Goal: Register for event/course

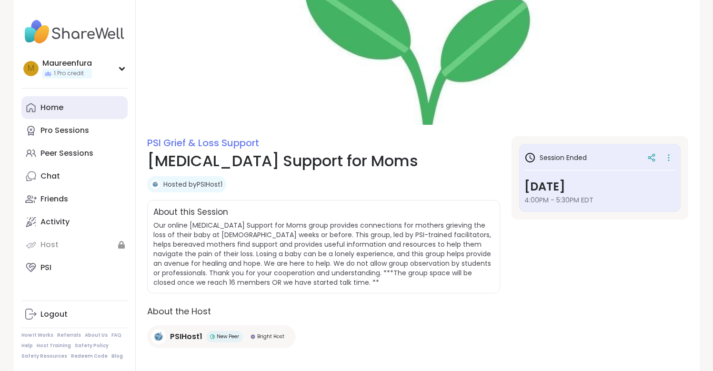
click at [50, 112] on div "Home" at bounding box center [52, 107] width 23 height 10
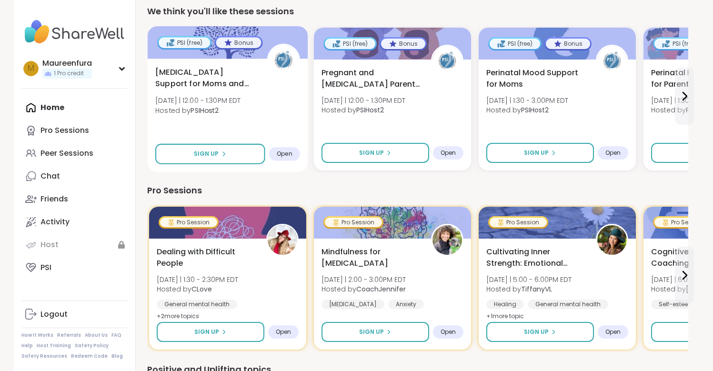
scroll to position [97, 0]
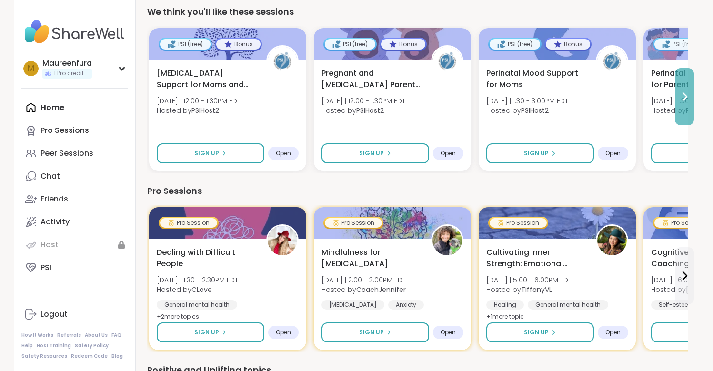
click at [682, 99] on icon at bounding box center [684, 96] width 11 height 11
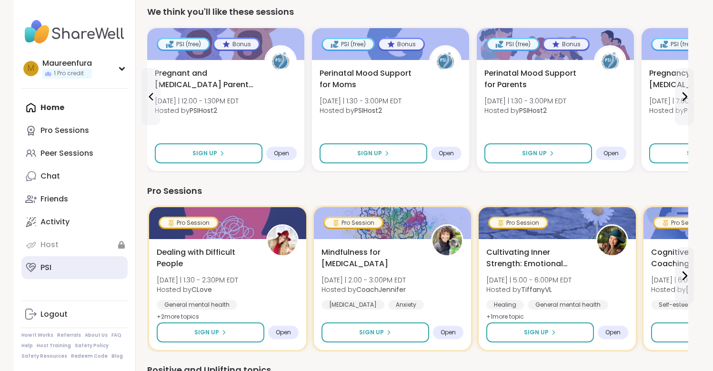
click at [49, 268] on div "PSI" at bounding box center [46, 268] width 11 height 10
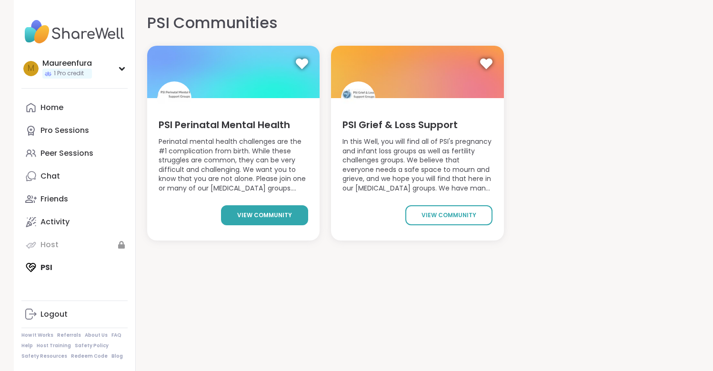
click at [270, 215] on span "view community" at bounding box center [264, 215] width 55 height 9
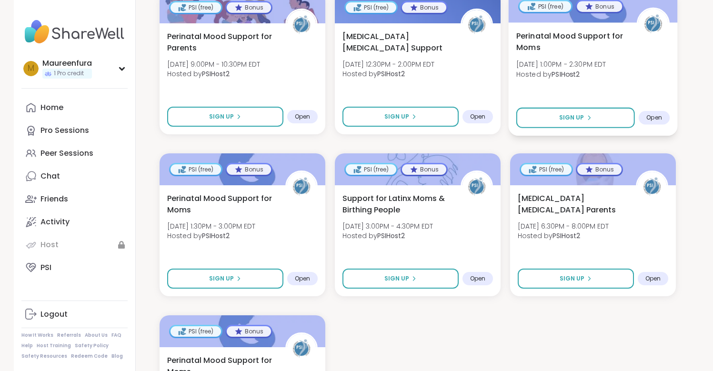
scroll to position [1220, 0]
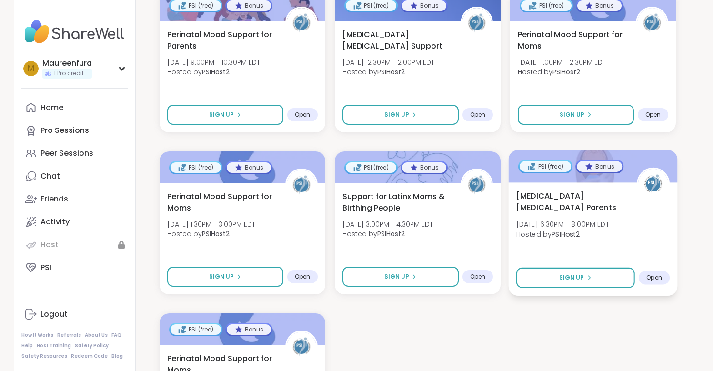
click at [609, 220] on span "Thu, Sep 11 | 6:30PM - 8:00PM EDT" at bounding box center [562, 225] width 93 height 10
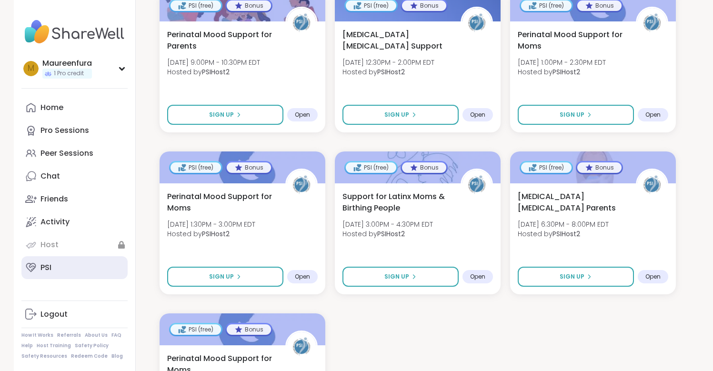
click at [61, 271] on link "PSI" at bounding box center [74, 267] width 106 height 23
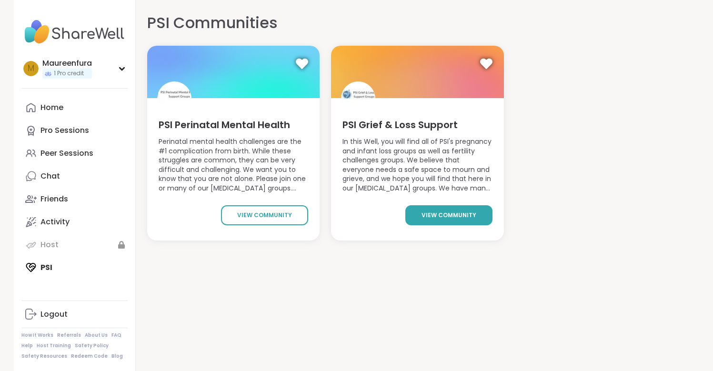
click at [436, 213] on span "view community" at bounding box center [449, 215] width 55 height 9
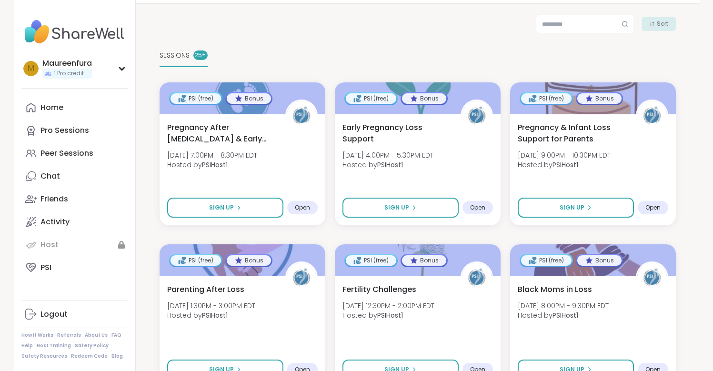
scroll to position [167, 0]
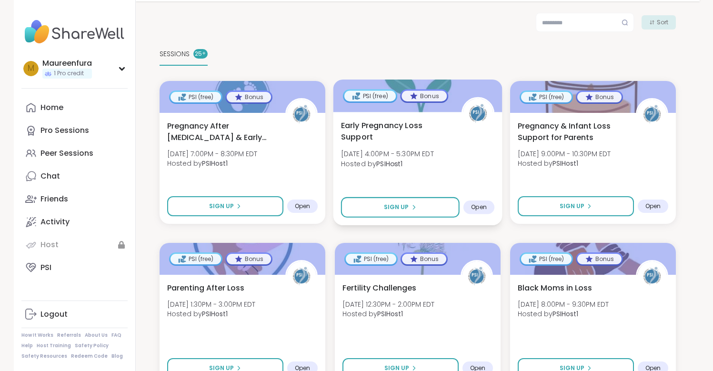
click at [431, 175] on div "Early Pregnancy Loss Support Tue, Sep 09 | 4:00PM - 5:30PM EDT Hosted by PSIHos…" at bounding box center [417, 168] width 169 height 113
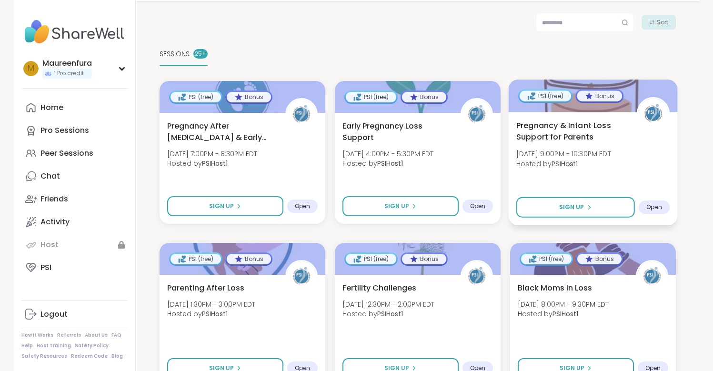
click at [584, 142] on span "Pregnancy & Infant Loss Support for Parents" at bounding box center [571, 131] width 110 height 23
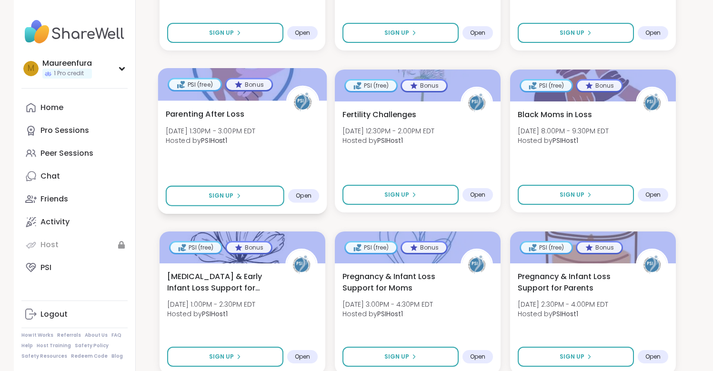
scroll to position [344, 0]
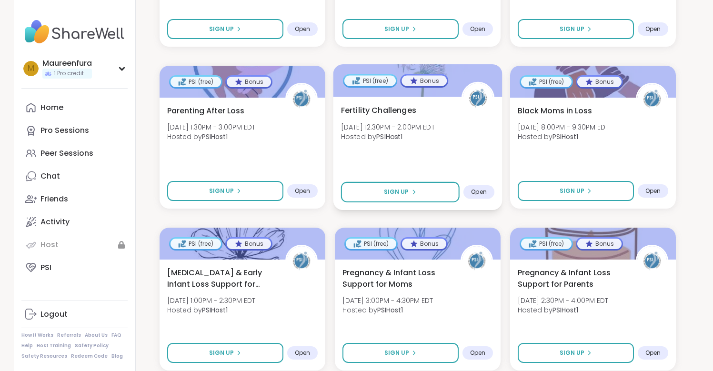
click at [445, 145] on div "Fertility Challenges Thu, Sep 11 | 12:30PM - 2:00PM EDT Hosted by PSIHost1" at bounding box center [417, 125] width 153 height 43
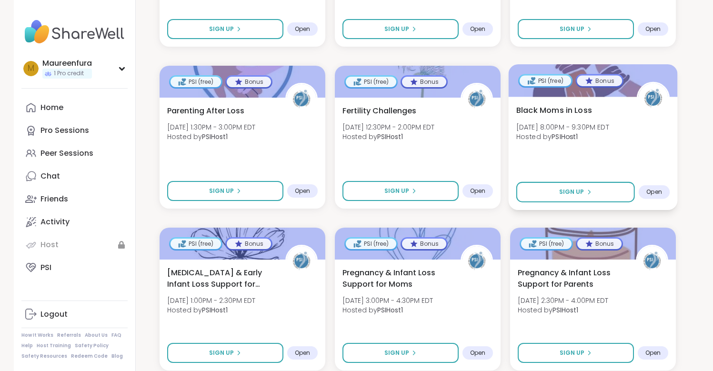
click at [556, 134] on b "PSIHost1" at bounding box center [565, 137] width 26 height 10
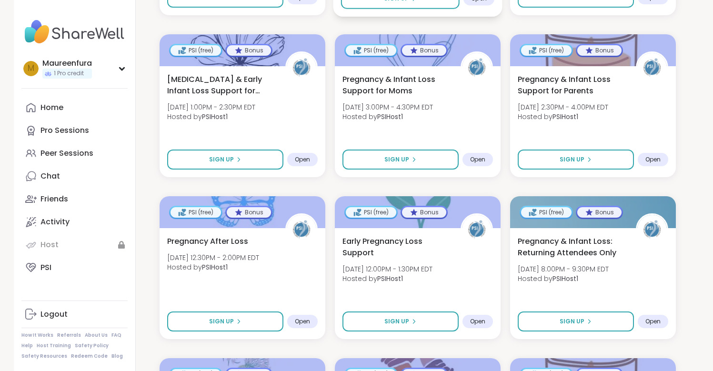
scroll to position [537, 0]
click at [275, 108] on div "Stillbirth & Early Infant Loss Support for Parents Fri, Sep 12 | 1:00PM - 2:30P…" at bounding box center [241, 100] width 153 height 54
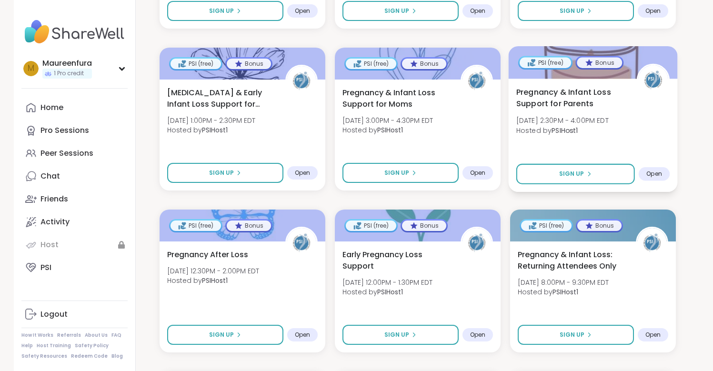
scroll to position [523, 0]
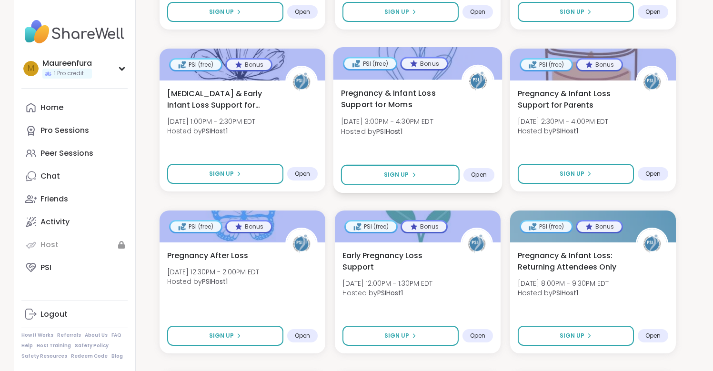
click at [461, 111] on div "Pregnancy & Infant Loss Support for Moms Fri, Sep 12 | 3:00PM - 4:30PM EDT Host…" at bounding box center [417, 114] width 153 height 54
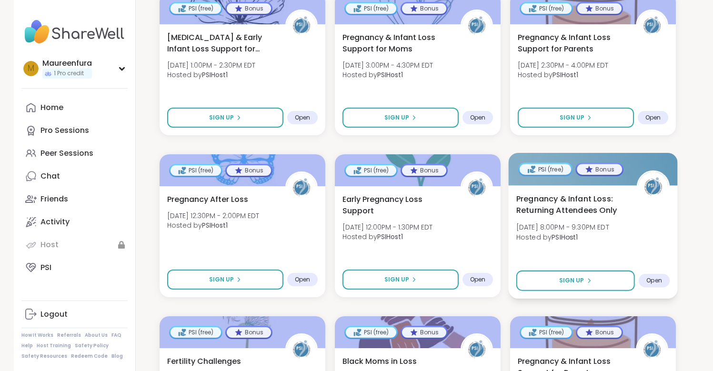
scroll to position [580, 0]
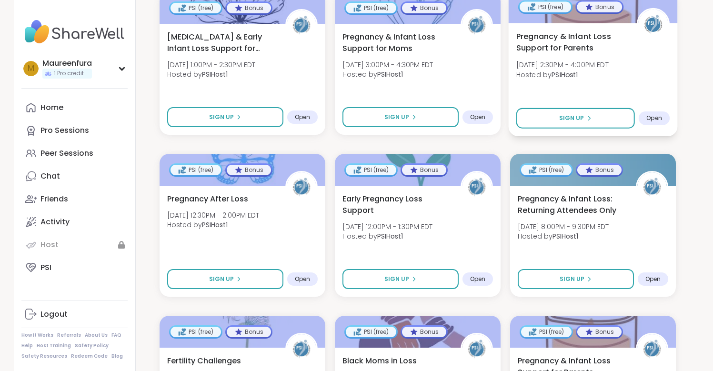
click at [589, 65] on span "Sun, Sep 14 | 2:30PM - 4:00PM EDT" at bounding box center [562, 65] width 92 height 10
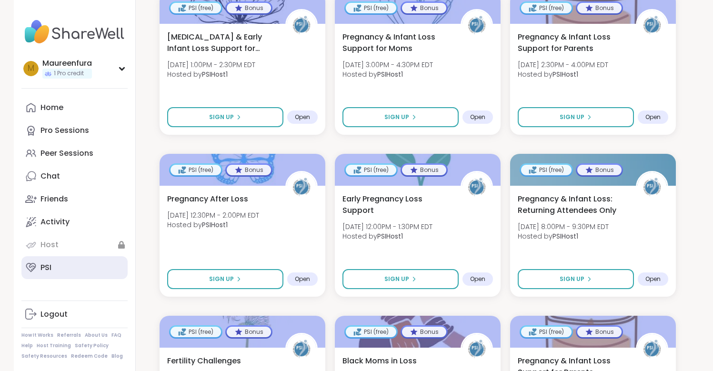
click at [63, 262] on link "PSI" at bounding box center [74, 267] width 106 height 23
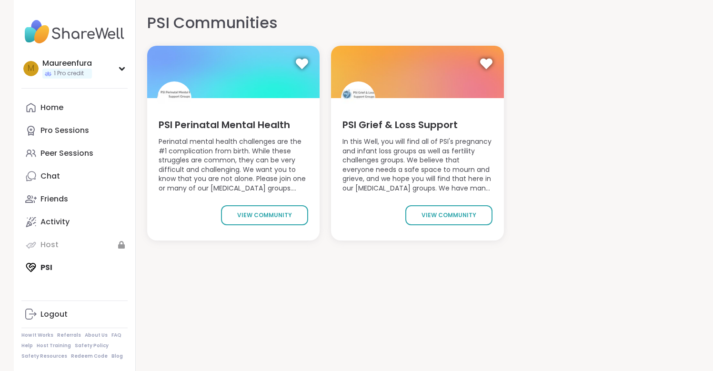
click at [275, 192] on span "Perinatal mental health challenges are the #1 complication from birth. While th…" at bounding box center [234, 165] width 150 height 57
click at [275, 216] on span "view community" at bounding box center [264, 215] width 55 height 9
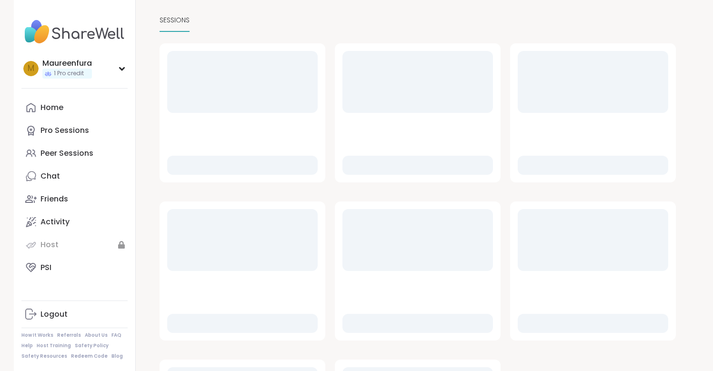
scroll to position [202, 0]
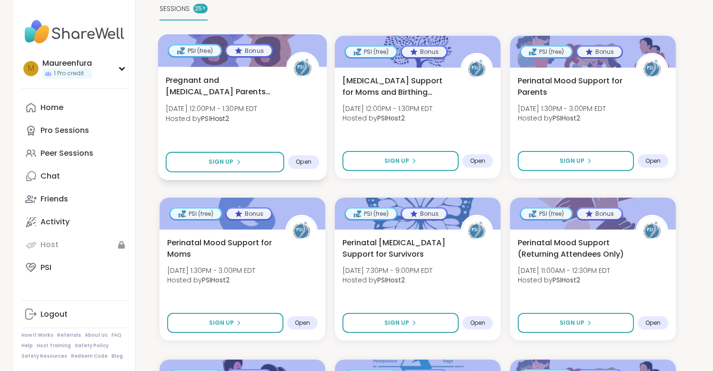
click at [290, 134] on div "Pregnant and Postpartum Parents of Multiples Mon, Sep 08 | 12:00PM - 1:30PM EDT…" at bounding box center [242, 123] width 169 height 113
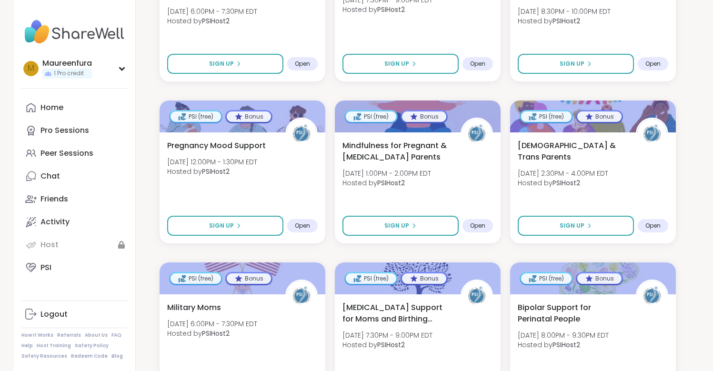
scroll to position [786, 0]
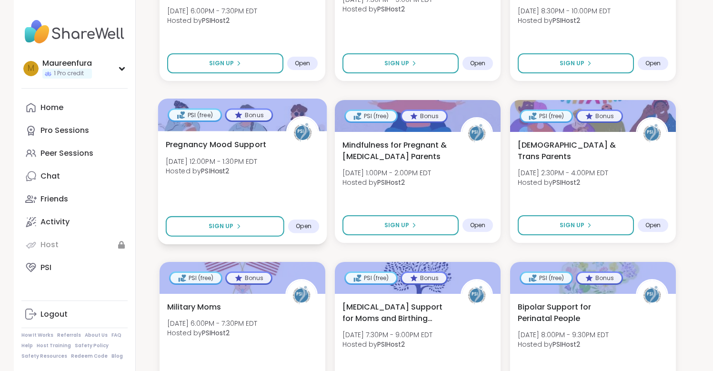
click at [257, 173] on span "Hosted by PSIHost2" at bounding box center [211, 171] width 92 height 10
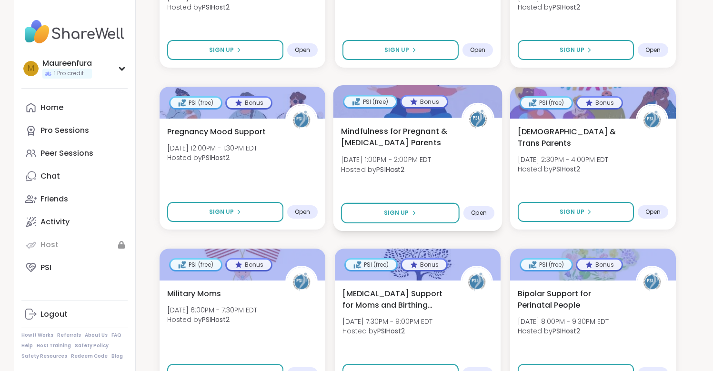
scroll to position [835, 0]
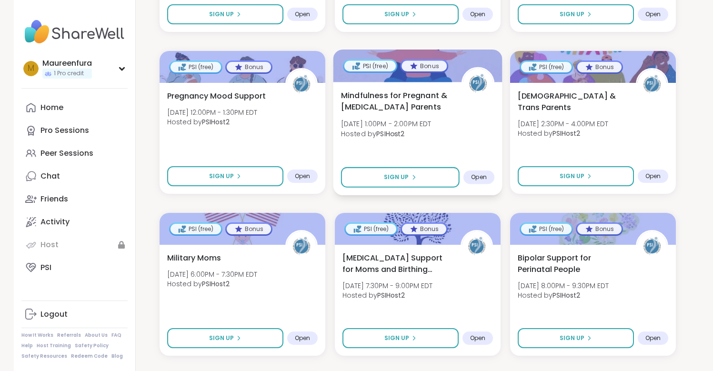
click at [451, 106] on div "Mindfulness for Pregnant & Postpartum Parents Wed, Sep 10 | 1:00PM - 2:00PM EDT…" at bounding box center [417, 117] width 153 height 54
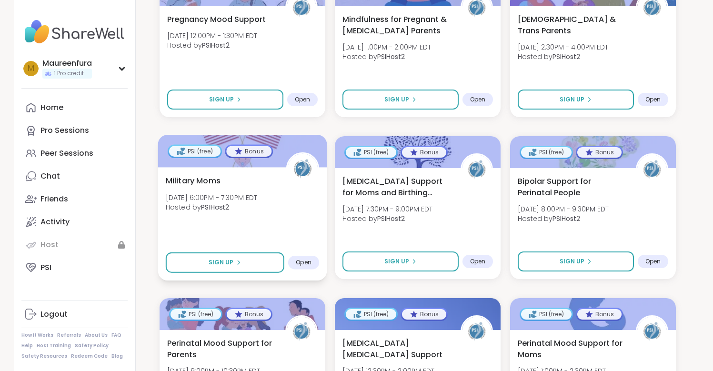
scroll to position [913, 0]
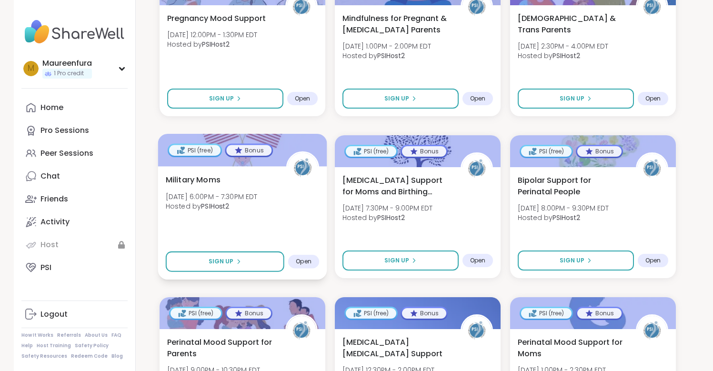
click at [297, 199] on div "Military Moms Wed, Sep 10 | 6:00PM - 7:30PM EDT Hosted by PSIHost2" at bounding box center [241, 195] width 153 height 43
click at [600, 51] on span "Hosted by PSIHost2" at bounding box center [562, 56] width 92 height 10
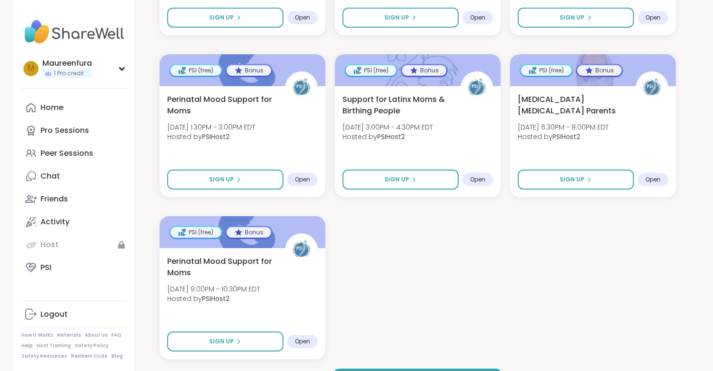
scroll to position [1319, 0]
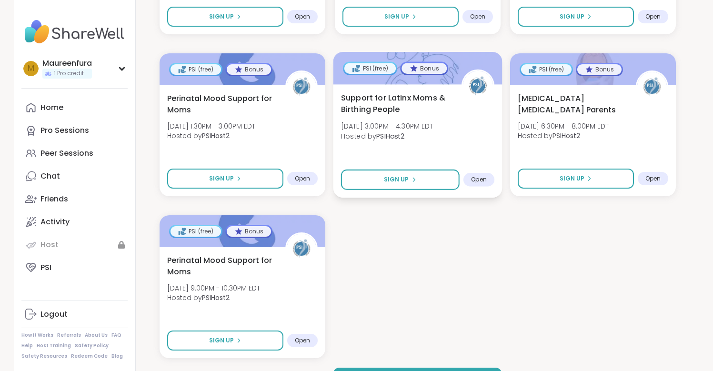
click at [458, 112] on div "Support for Latinx Moms & Birthing People Thu, Sep 11 | 3:00PM - 4:30PM EDT Hos…" at bounding box center [417, 119] width 153 height 54
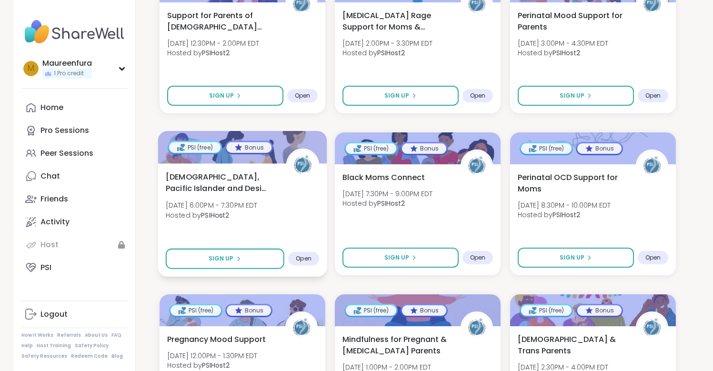
scroll to position [595, 0]
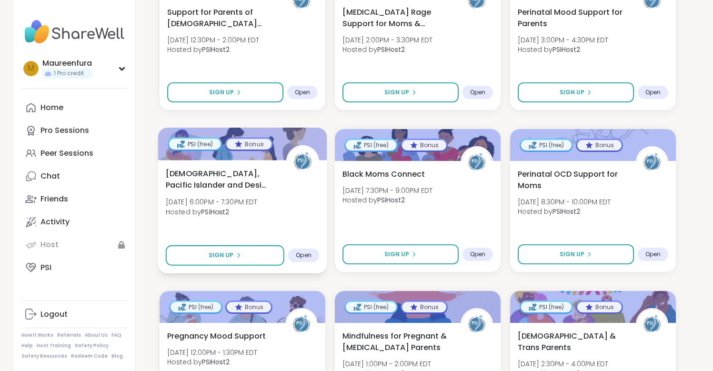
click at [228, 177] on span "Asian, Pacific Islander and Desi Moms Support" at bounding box center [220, 179] width 110 height 23
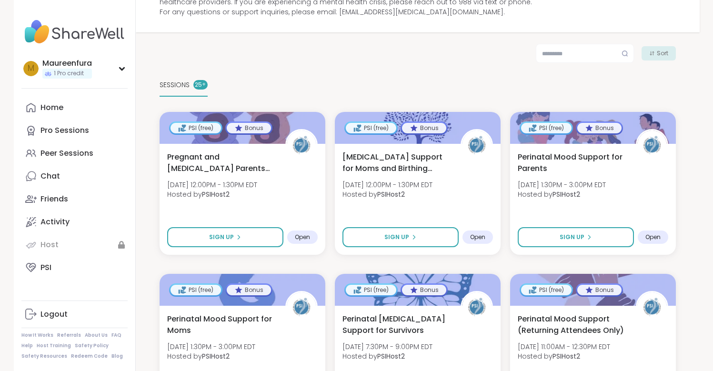
scroll to position [102, 0]
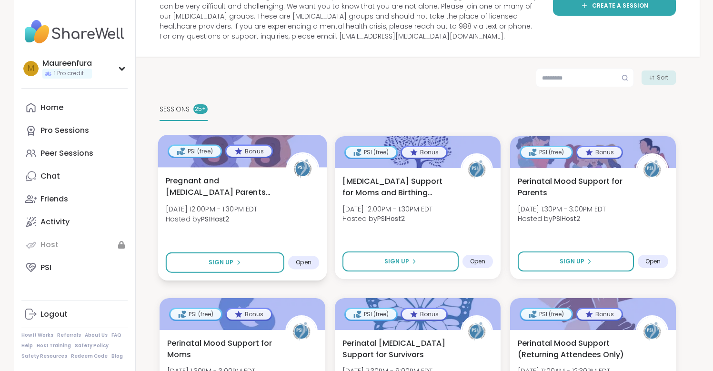
click at [233, 197] on span "Pregnant and Postpartum Parents of Multiples" at bounding box center [220, 186] width 110 height 23
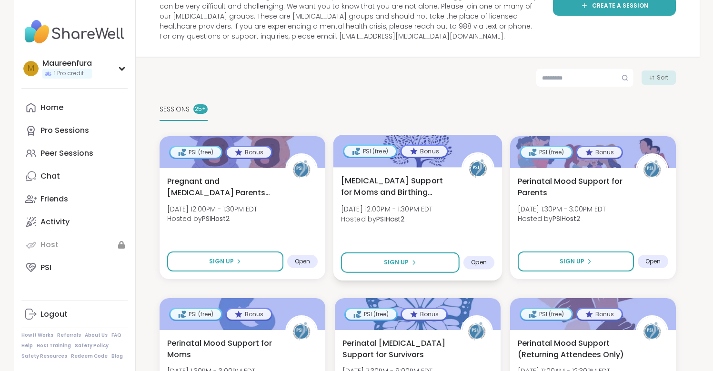
click at [388, 222] on b "PSIHost2" at bounding box center [390, 219] width 28 height 10
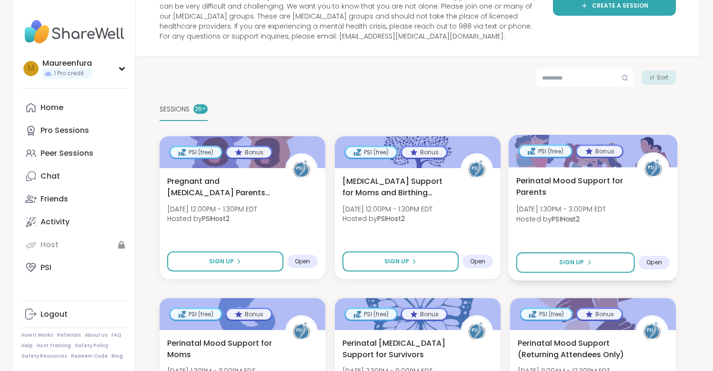
click at [588, 219] on span "Hosted by PSIHost2" at bounding box center [561, 219] width 90 height 10
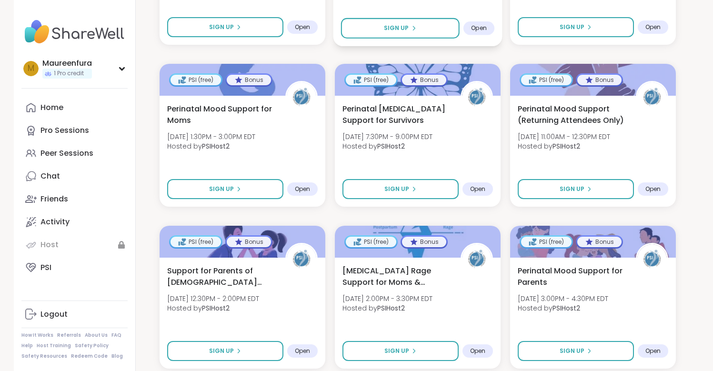
scroll to position [335, 0]
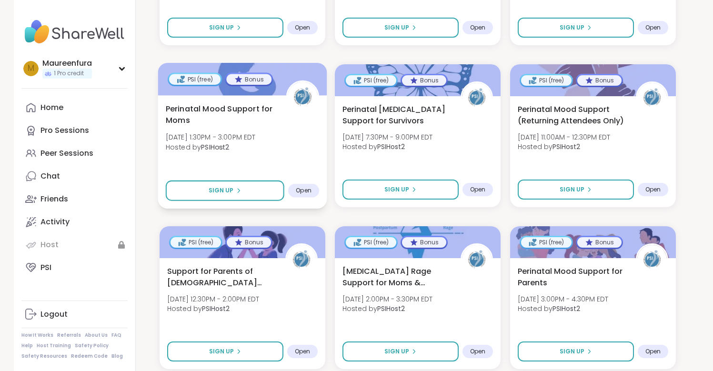
click at [295, 136] on div "Perinatal Mood Support for Moms Mon, Sep 08 | 1:30PM - 3:00PM EDT Hosted by PSI…" at bounding box center [241, 130] width 153 height 54
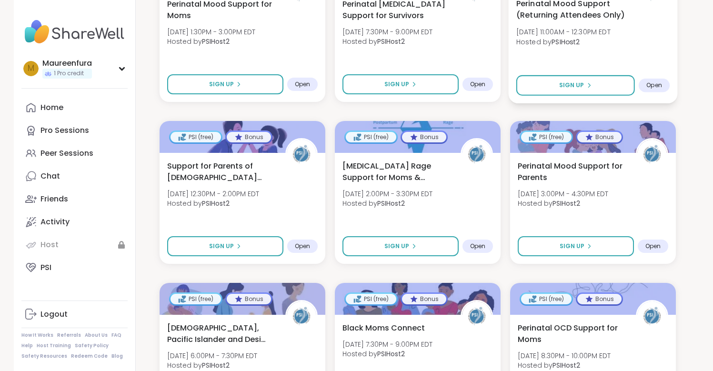
scroll to position [445, 0]
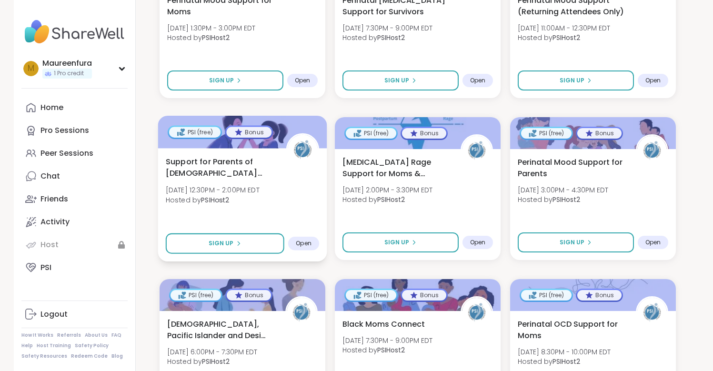
click at [313, 190] on div "Support for Parents of 1-4 Year Old Children Tue, Sep 09 | 12:30PM - 2:00PM EDT…" at bounding box center [241, 183] width 153 height 54
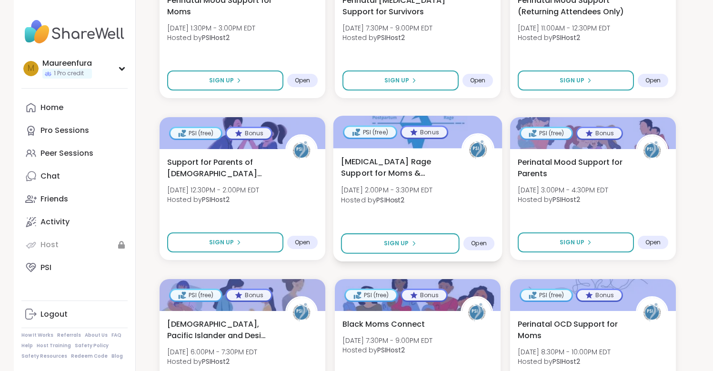
click at [420, 204] on span "Hosted by PSIHost2" at bounding box center [387, 200] width 92 height 10
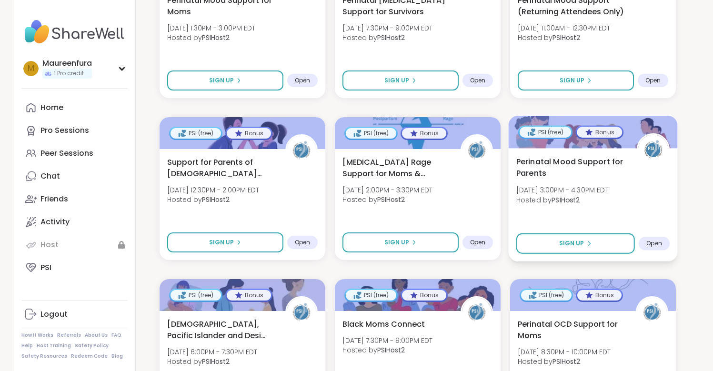
click at [561, 172] on span "Perinatal Mood Support for Parents" at bounding box center [571, 167] width 110 height 23
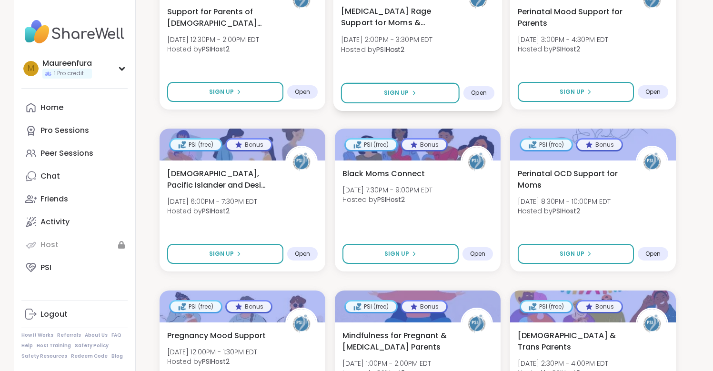
scroll to position [612, 0]
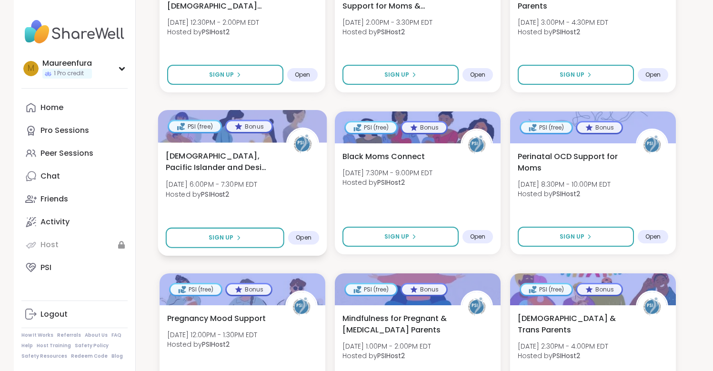
click at [288, 174] on div "Asian, Pacific Islander and Desi Moms Support Tue, Sep 09 | 6:00PM - 7:30PM EDT…" at bounding box center [241, 177] width 153 height 54
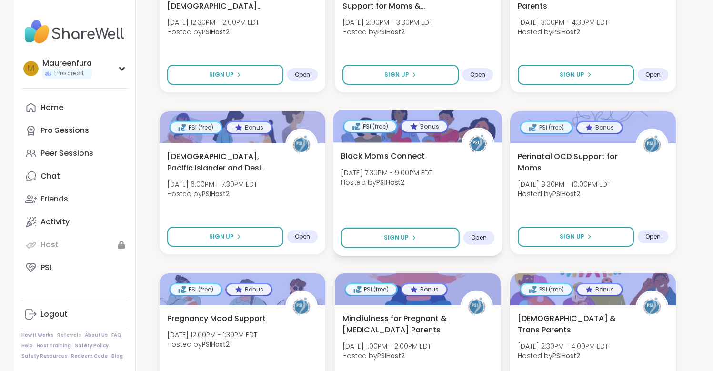
click at [444, 202] on div "Black Moms Connect Tue, Sep 09 | 7:30PM - 9:00PM EDT Hosted by PSIHost2 Sign Up…" at bounding box center [417, 198] width 169 height 113
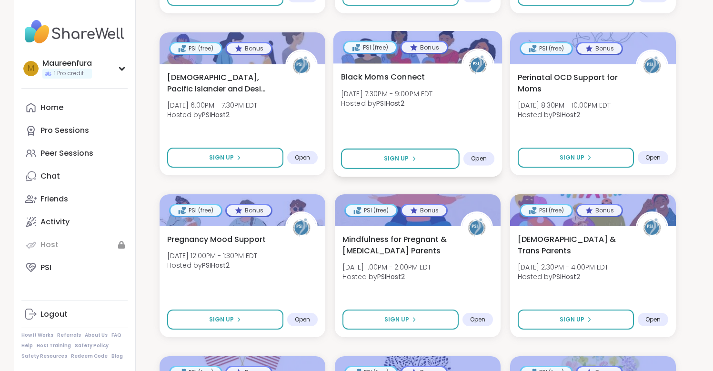
scroll to position [691, 0]
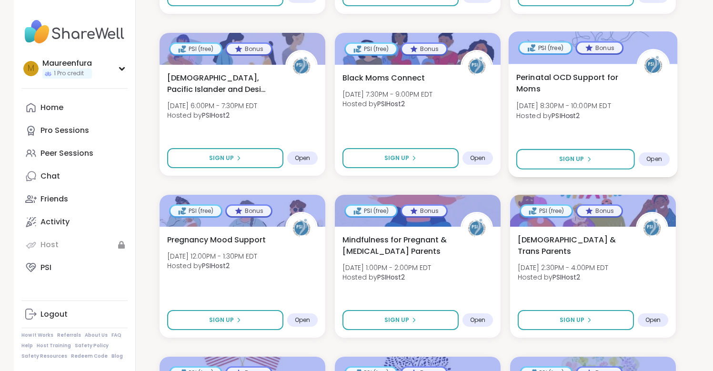
click at [564, 91] on span "Perinatal OCD Support for Moms" at bounding box center [571, 82] width 110 height 23
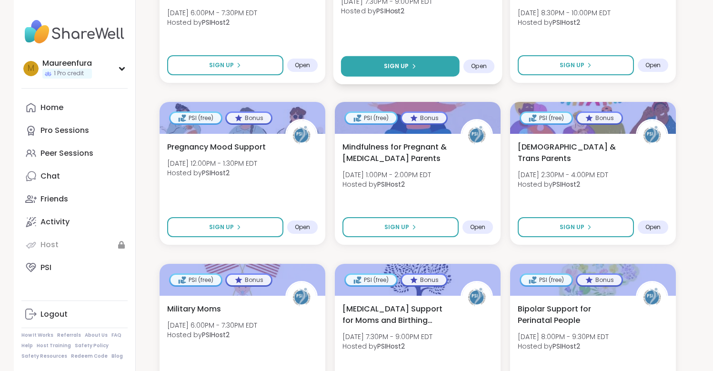
scroll to position [796, 0]
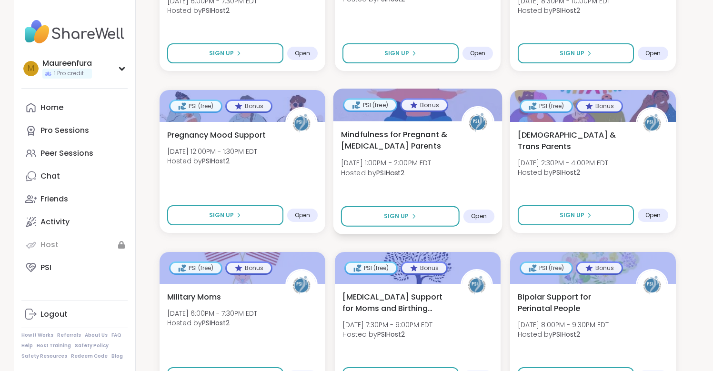
click at [416, 179] on div "Mindfulness for Pregnant & Postpartum Parents Wed, Sep 10 | 1:00PM - 2:00PM EDT…" at bounding box center [417, 156] width 153 height 54
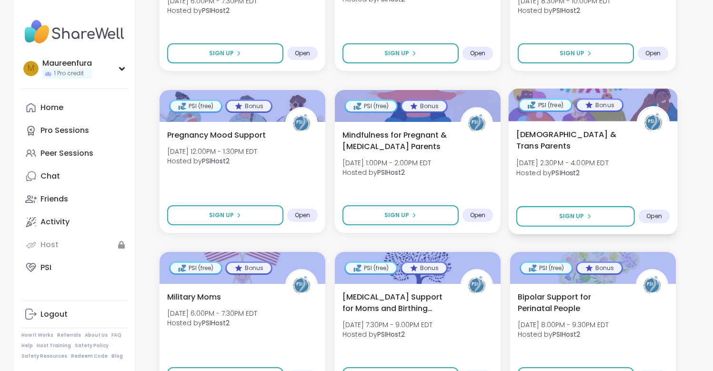
click at [627, 186] on div "Queer & Trans Parents Wed, Sep 10 | 2:30PM - 4:00PM EDT Hosted by PSIHost2 Sign…" at bounding box center [592, 177] width 169 height 113
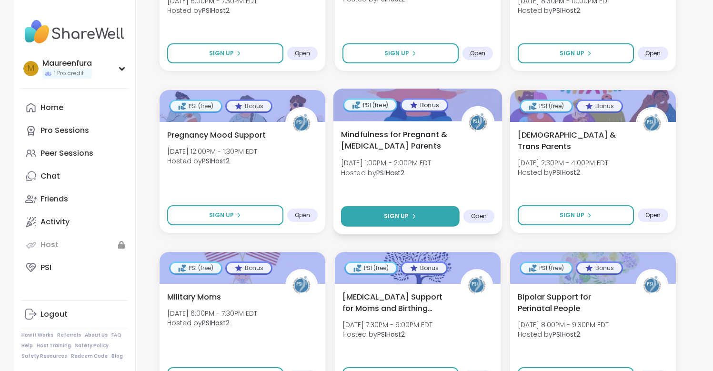
click at [440, 211] on button "Sign Up" at bounding box center [400, 216] width 119 height 20
select select "**"
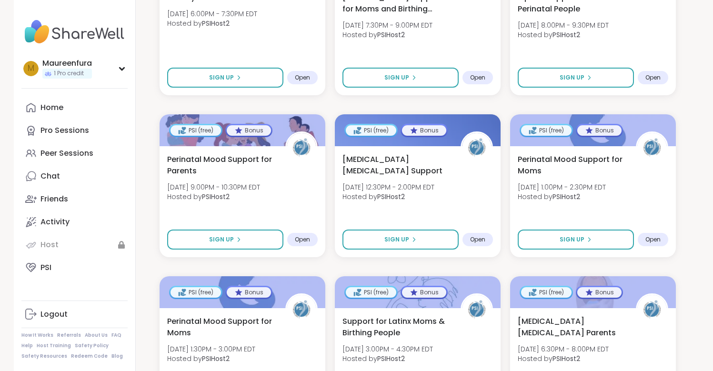
scroll to position [1097, 0]
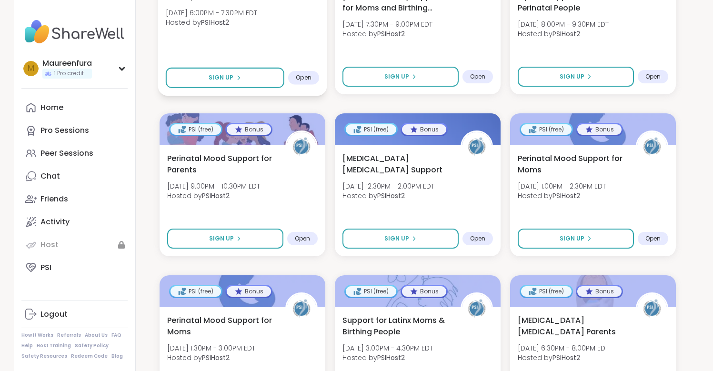
click at [293, 32] on div "Military Moms Wed, Sep 10 | 6:00PM - 7:30PM EDT Hosted by PSIHost2" at bounding box center [241, 11] width 153 height 43
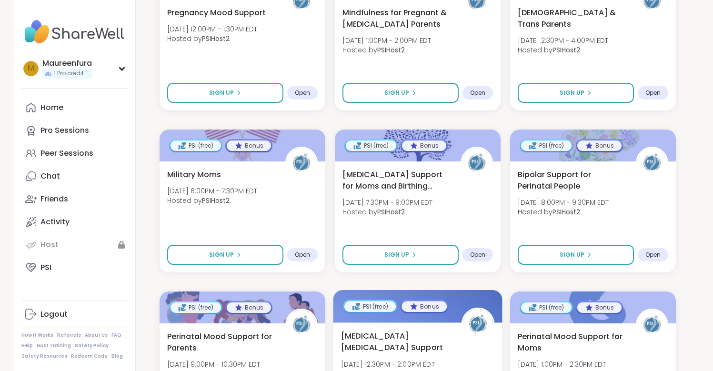
scroll to position [917, 0]
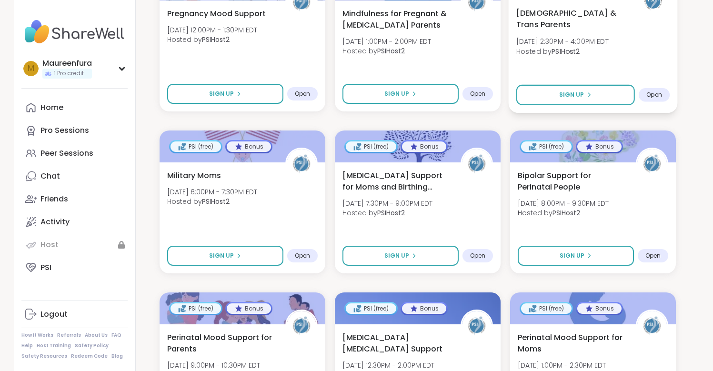
click at [605, 46] on span "Hosted by PSIHost2" at bounding box center [562, 51] width 92 height 10
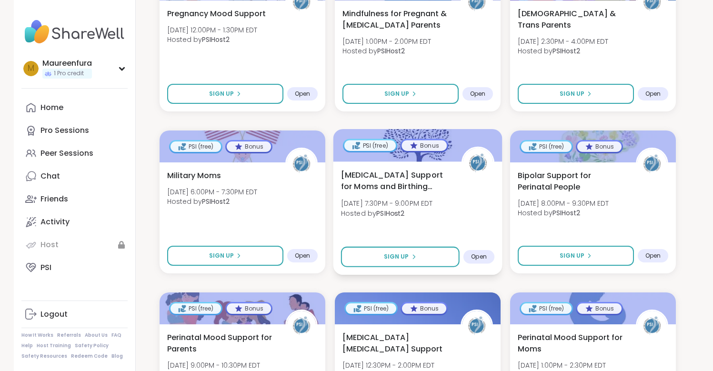
click at [457, 193] on div "Birth Trauma Support for Moms and Birthing People Wed, Sep 10 | 7:30PM - 9:00PM…" at bounding box center [417, 196] width 153 height 54
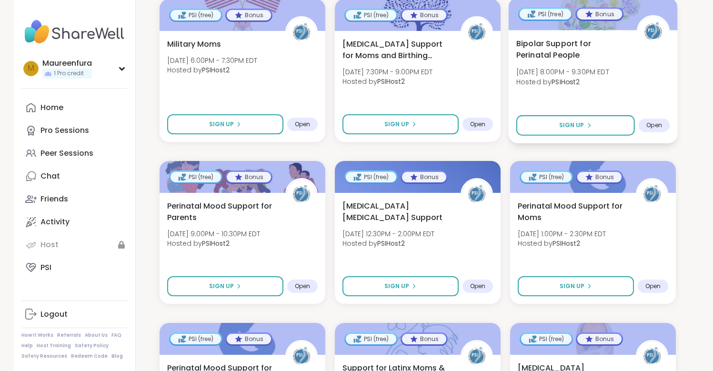
scroll to position [1055, 0]
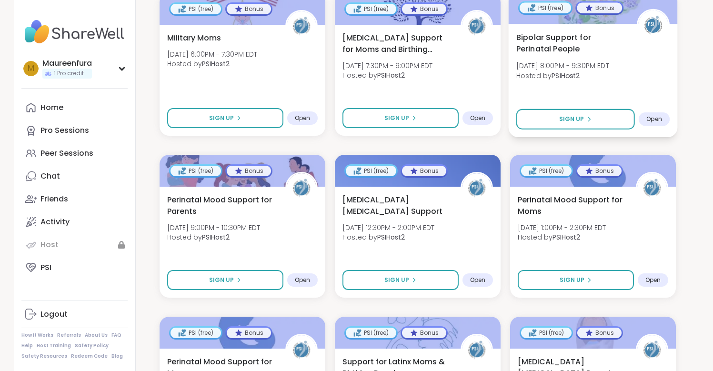
click at [591, 63] on span "Wed, Sep 10 | 8:00PM - 9:30PM EDT" at bounding box center [562, 66] width 93 height 10
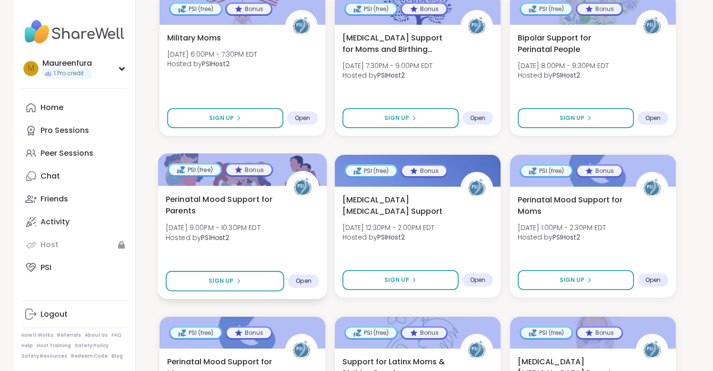
click at [253, 240] on span "Hosted by PSIHost2" at bounding box center [212, 238] width 95 height 10
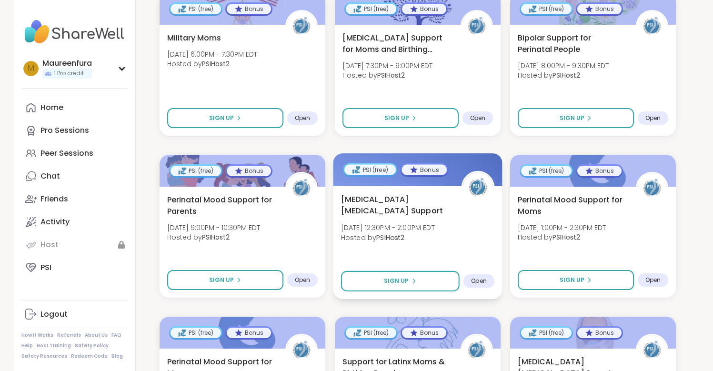
click at [458, 227] on div "Postpartum Eating Disorder Support Thu, Sep 11 | 12:30PM - 2:00PM EDT Hosted by…" at bounding box center [417, 220] width 153 height 54
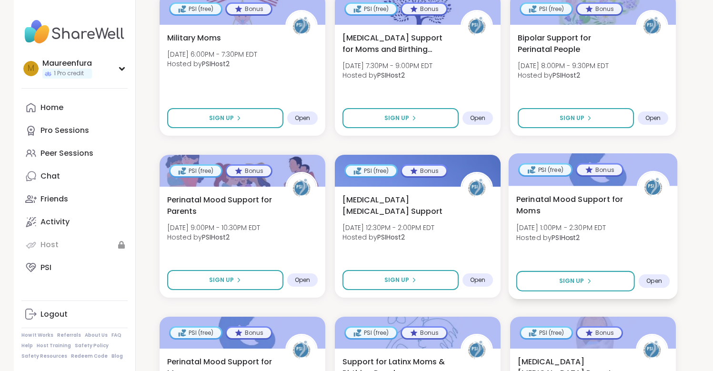
click at [575, 237] on b "PSIHost2" at bounding box center [566, 238] width 28 height 10
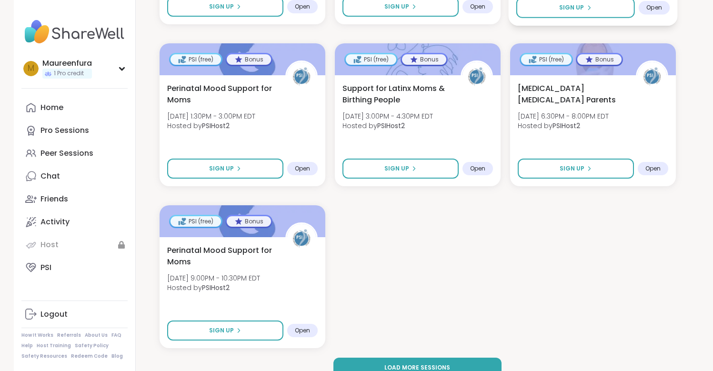
scroll to position [1330, 0]
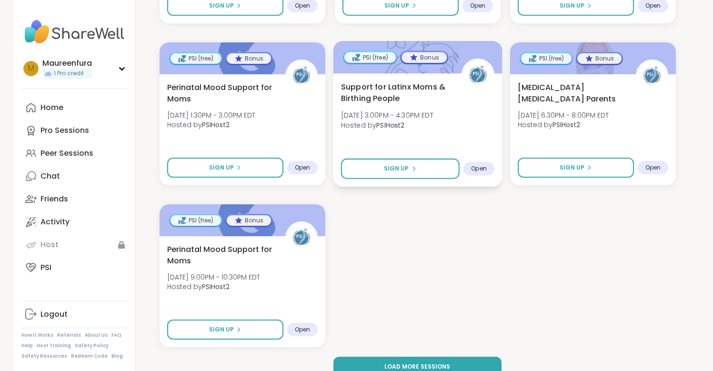
click at [443, 109] on div "Support for Latinx Moms & Birthing People Thu, Sep 11 | 3:00PM - 4:30PM EDT Hos…" at bounding box center [417, 108] width 153 height 54
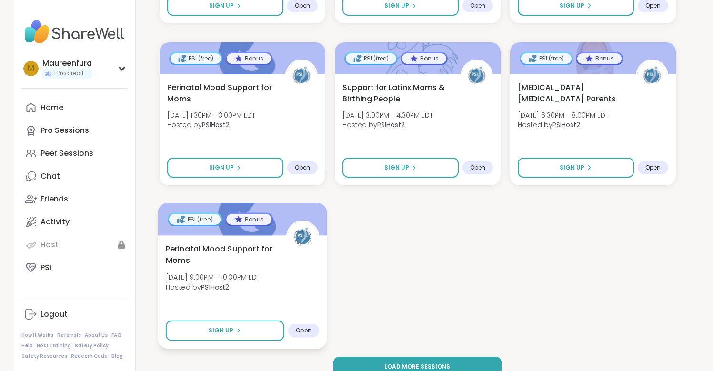
scroll to position [1361, 0]
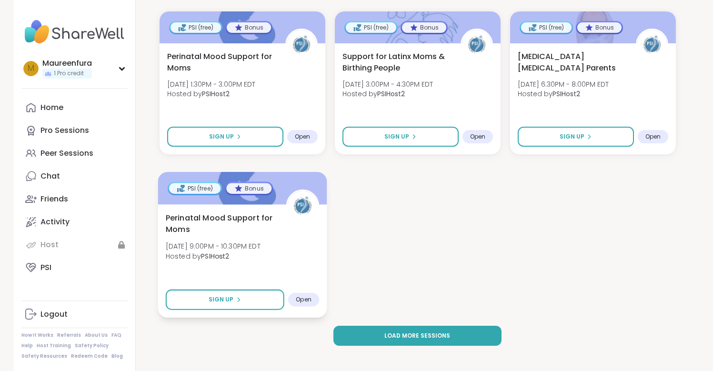
click at [317, 252] on div "Perinatal Mood Support for Moms Thu, Sep 11 | 9:00PM - 10:30PM EDT Hosted by PS…" at bounding box center [241, 239] width 153 height 54
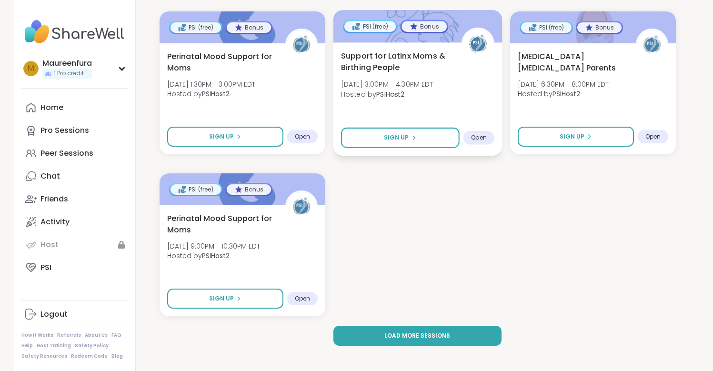
drag, startPoint x: 409, startPoint y: 76, endPoint x: 387, endPoint y: 62, distance: 26.2
click at [396, 69] on div "Support for Latinx Moms & Birthing People Thu, Sep 11 | 3:00PM - 4:30PM EDT Hos…" at bounding box center [417, 77] width 153 height 54
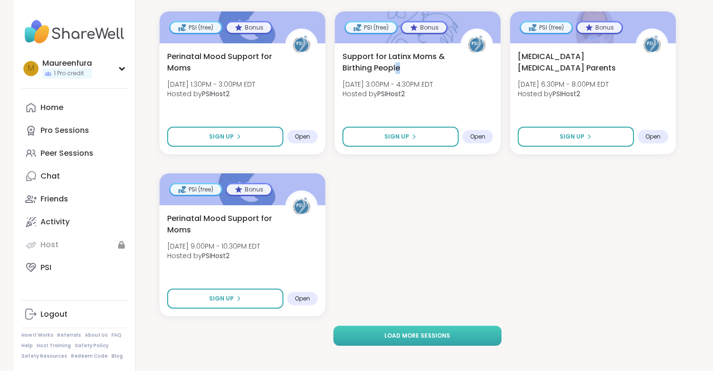
click at [406, 335] on span "Load more sessions" at bounding box center [418, 336] width 66 height 9
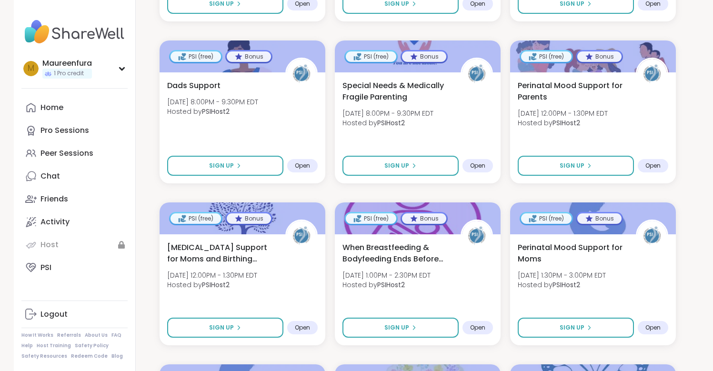
scroll to position [1657, 0]
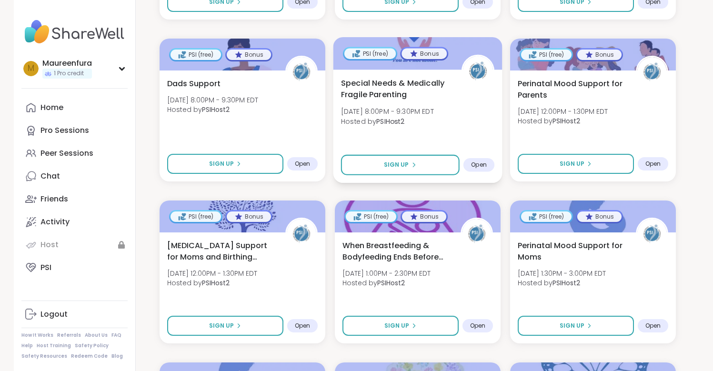
click at [434, 111] on span "Fri, Sep 12 | 8:00PM - 9:30PM EDT" at bounding box center [387, 112] width 93 height 10
click at [411, 97] on span "Special Needs & Medically Fragile Parenting" at bounding box center [396, 88] width 110 height 23
click at [434, 125] on span "Hosted by PSIHost2" at bounding box center [387, 121] width 93 height 10
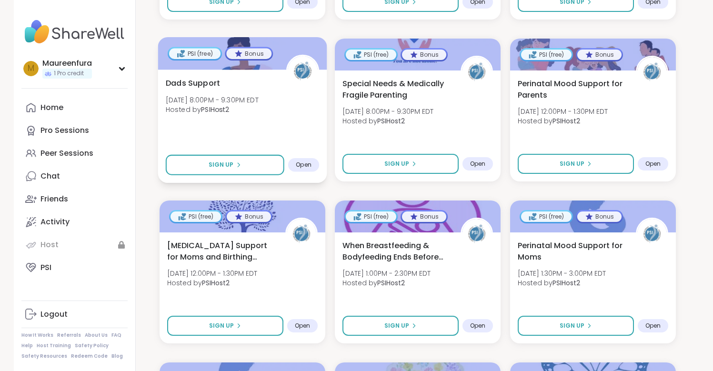
click at [260, 119] on div "Dads Support Fri, Sep 12 | 8:00PM - 9:30PM EDT Hosted by PSIHost2" at bounding box center [241, 98] width 153 height 43
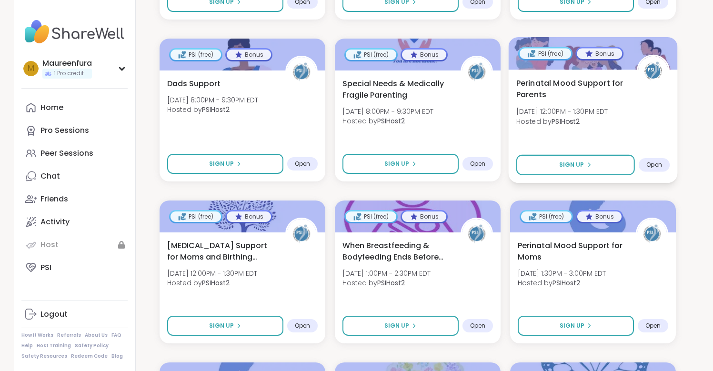
click at [661, 127] on div "Perinatal Mood Support for Parents Sun, Sep 14 | 12:00PM - 1:30PM EDT Hosted by…" at bounding box center [592, 104] width 153 height 54
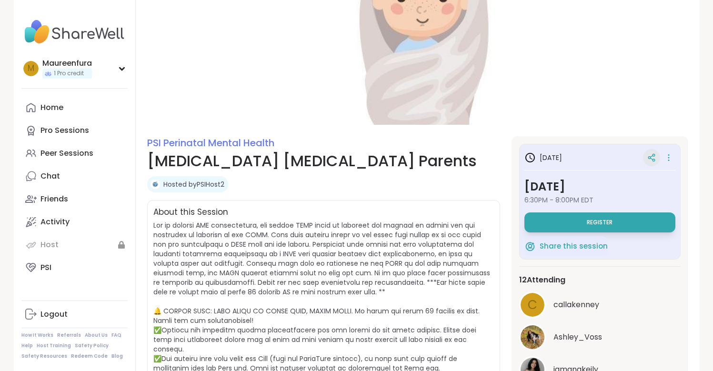
click at [652, 157] on icon at bounding box center [652, 157] width 9 height 9
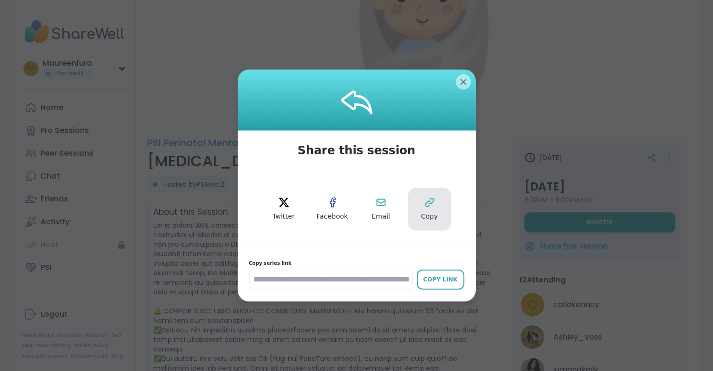
click at [427, 203] on icon at bounding box center [429, 202] width 11 height 11
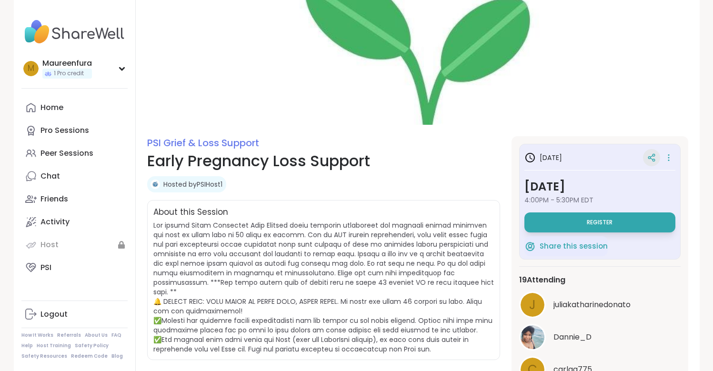
click at [650, 156] on icon at bounding box center [652, 157] width 9 height 9
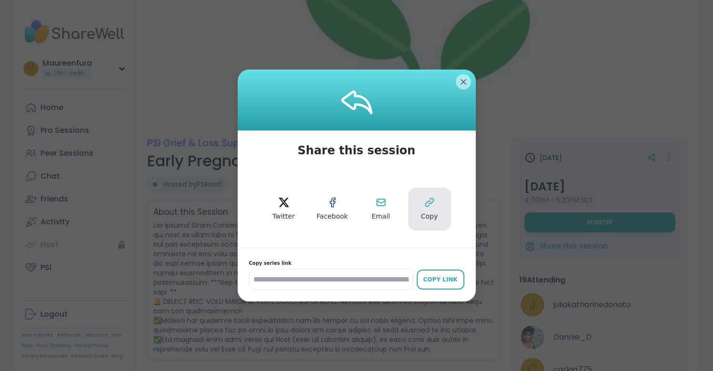
click at [426, 213] on span "Copy" at bounding box center [429, 217] width 17 height 10
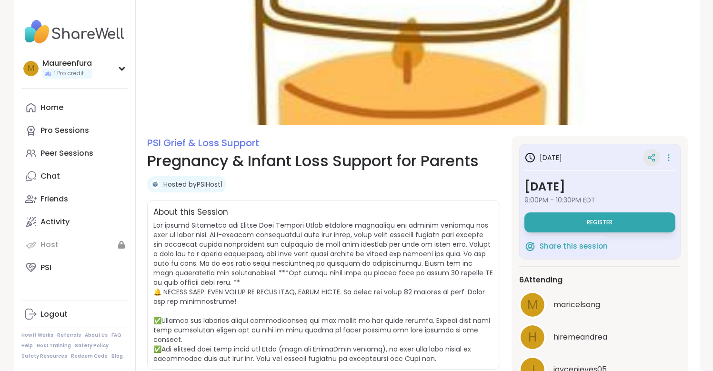
click at [650, 160] on icon at bounding box center [652, 157] width 9 height 9
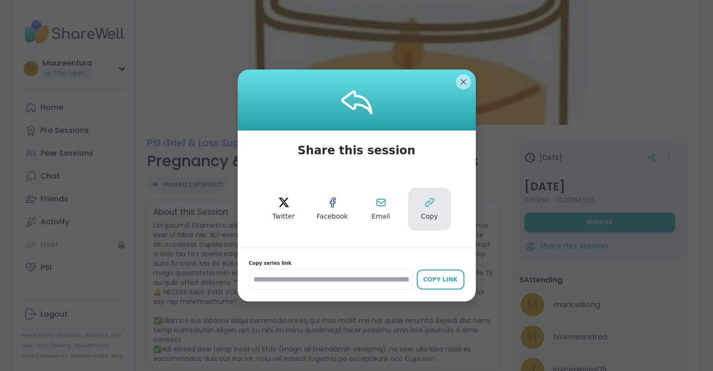
click at [429, 213] on span "Copy" at bounding box center [429, 217] width 17 height 10
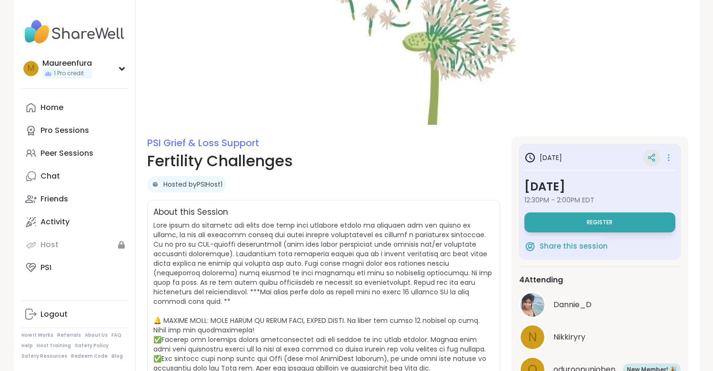
click at [649, 157] on icon at bounding box center [650, 158] width 2 height 2
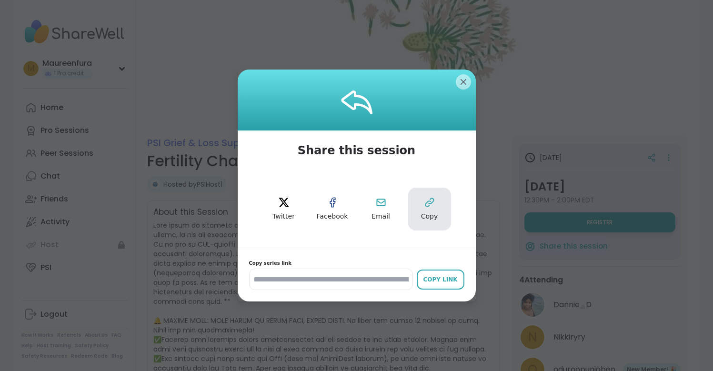
click at [434, 213] on span "Copy" at bounding box center [429, 217] width 17 height 10
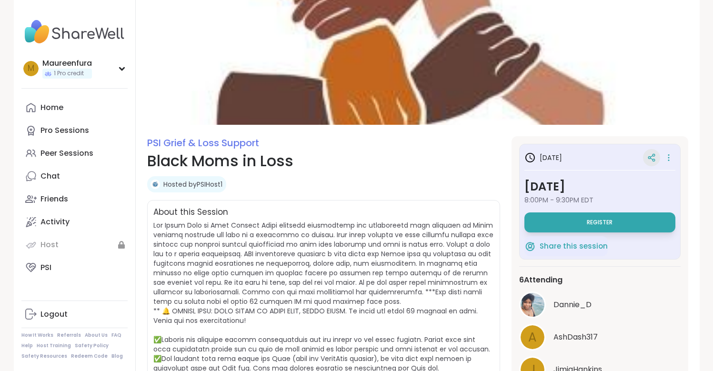
click at [654, 157] on icon at bounding box center [652, 157] width 9 height 9
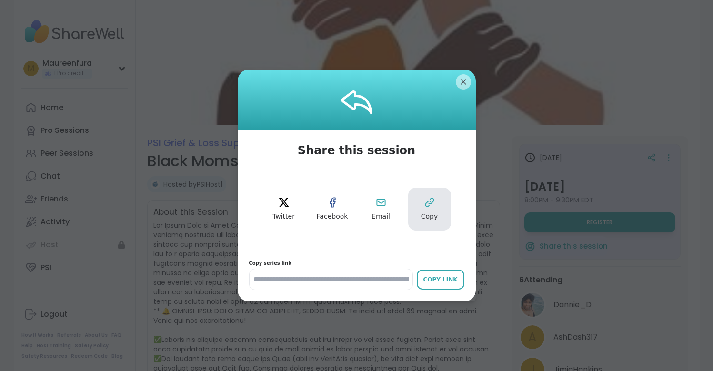
click at [432, 207] on icon at bounding box center [429, 202] width 11 height 11
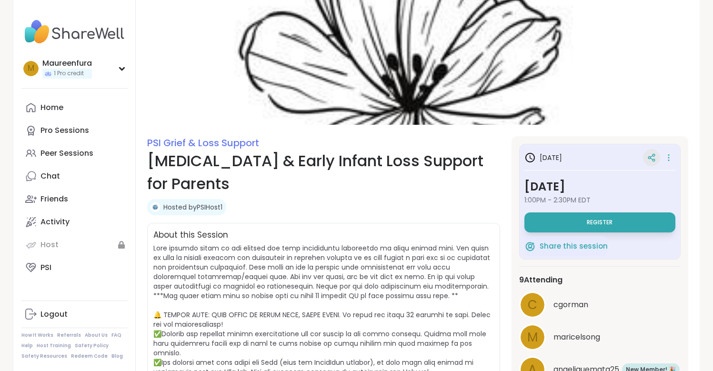
click at [650, 155] on icon at bounding box center [652, 157] width 9 height 9
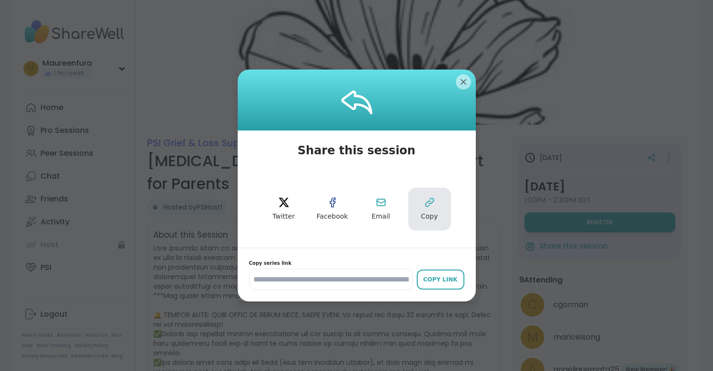
click at [424, 197] on icon at bounding box center [429, 202] width 11 height 11
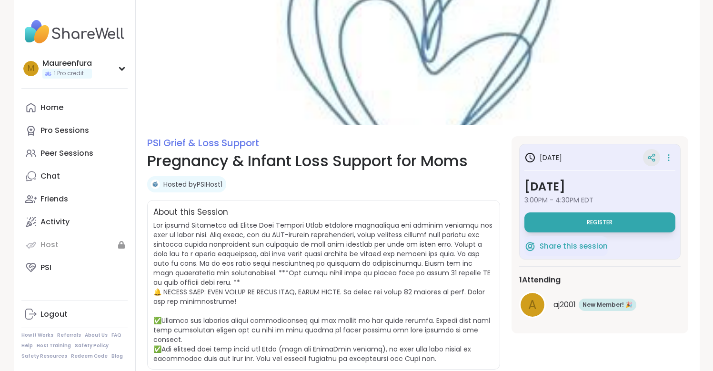
click at [654, 160] on icon at bounding box center [652, 157] width 9 height 9
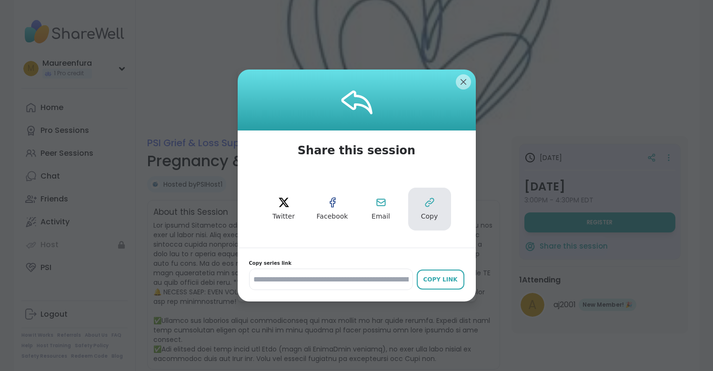
click at [423, 209] on button "Copy" at bounding box center [429, 209] width 43 height 43
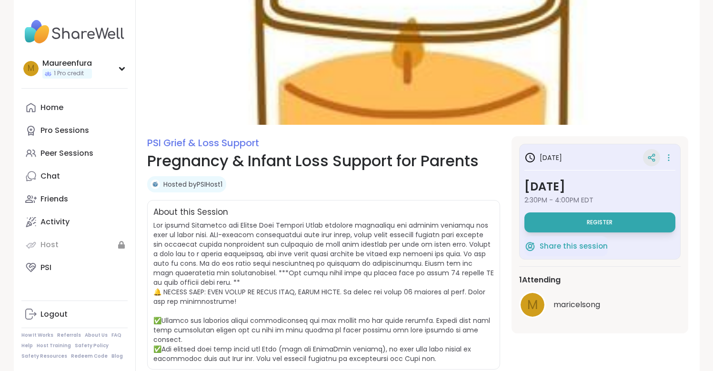
click at [653, 160] on icon at bounding box center [652, 157] width 9 height 9
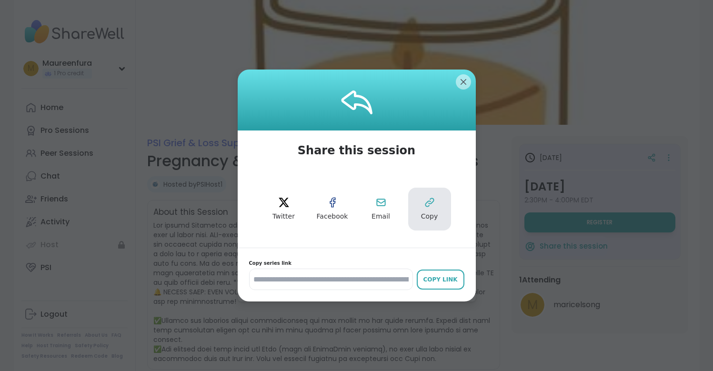
click at [421, 204] on button "Copy" at bounding box center [429, 209] width 43 height 43
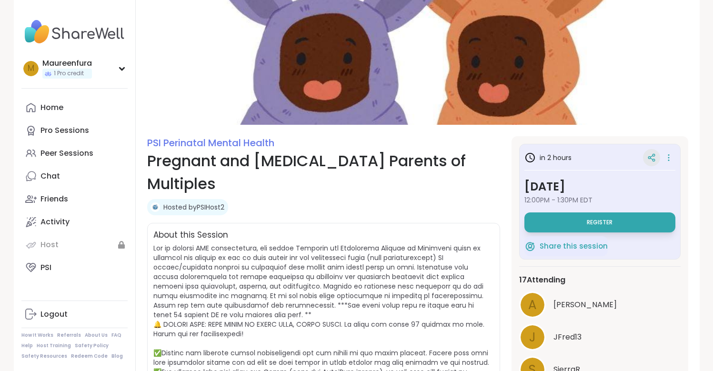
click at [653, 160] on icon at bounding box center [652, 157] width 9 height 9
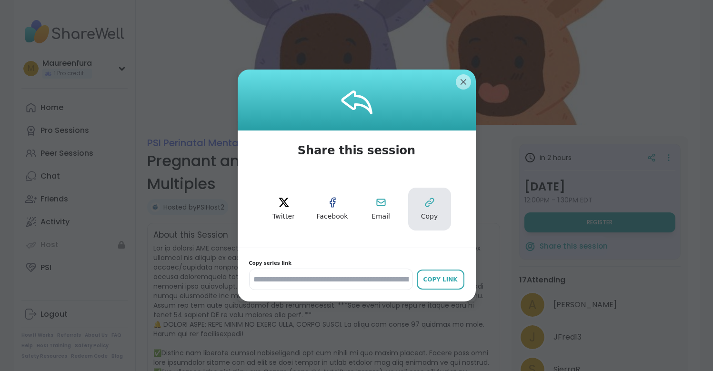
click at [432, 209] on button "Copy" at bounding box center [429, 209] width 43 height 43
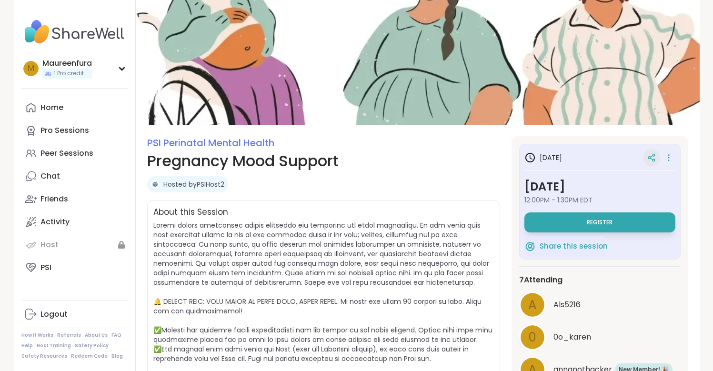
click at [656, 154] on div at bounding box center [651, 157] width 17 height 17
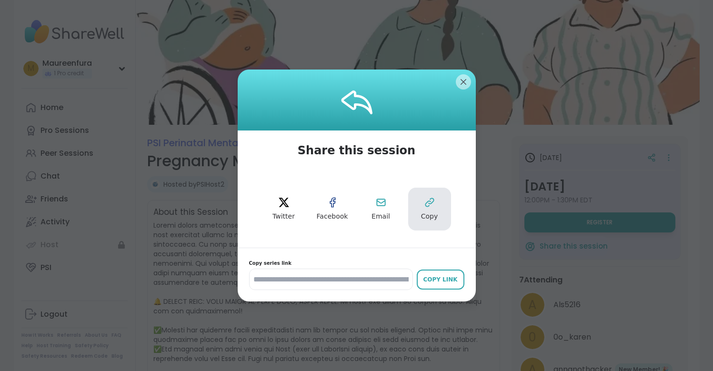
click at [432, 207] on icon at bounding box center [429, 202] width 11 height 11
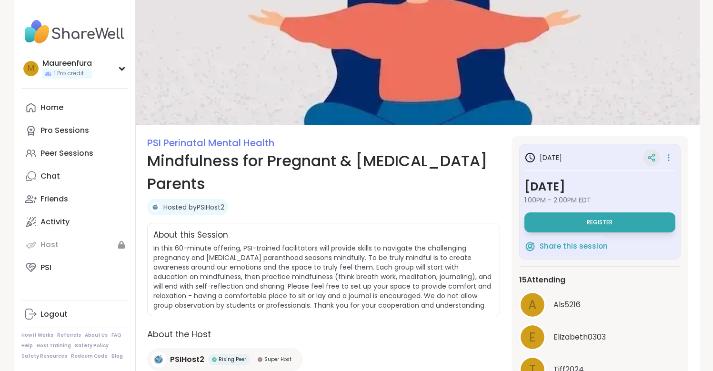
click at [653, 157] on icon at bounding box center [652, 157] width 9 height 9
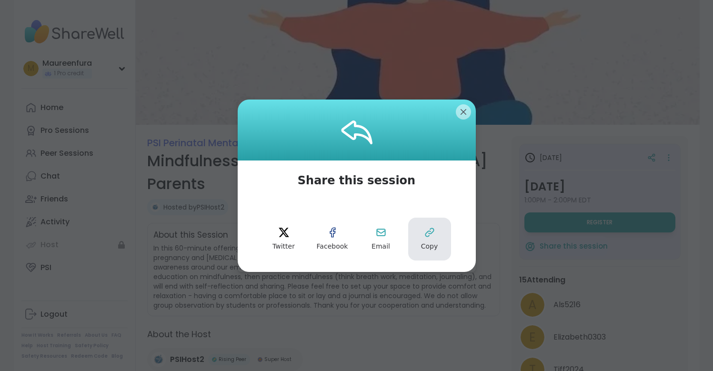
click at [432, 227] on icon at bounding box center [429, 232] width 11 height 11
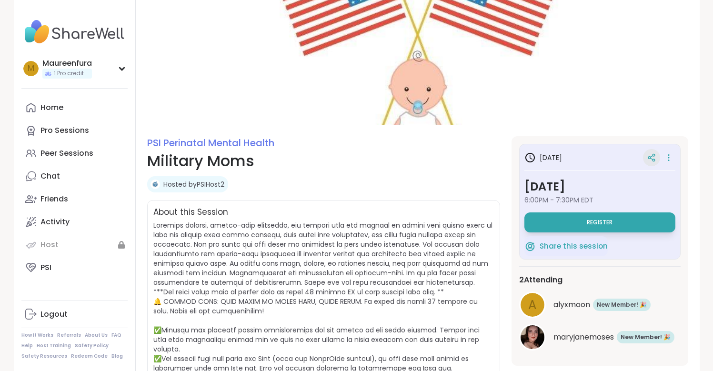
click at [650, 157] on icon at bounding box center [650, 158] width 2 height 2
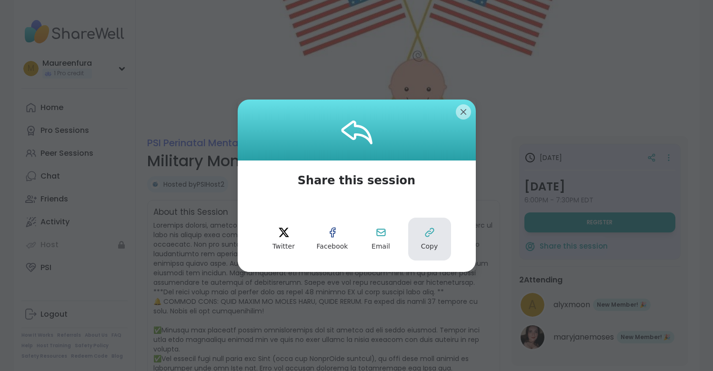
click at [427, 237] on icon at bounding box center [429, 232] width 11 height 11
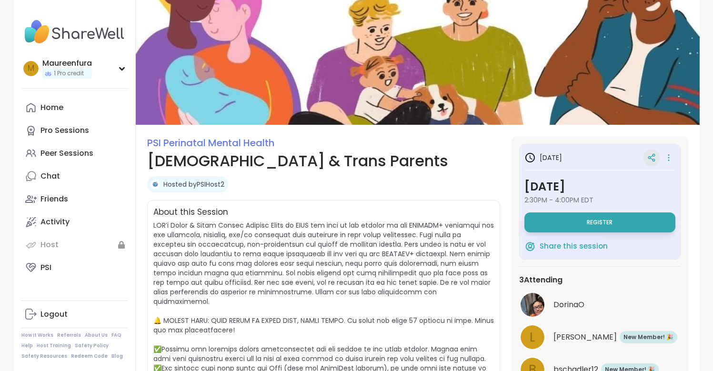
click at [656, 158] on div at bounding box center [651, 157] width 17 height 17
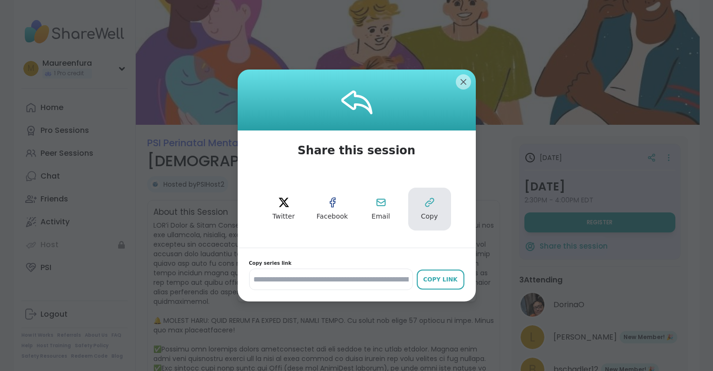
click at [434, 213] on span "Copy" at bounding box center [429, 217] width 17 height 10
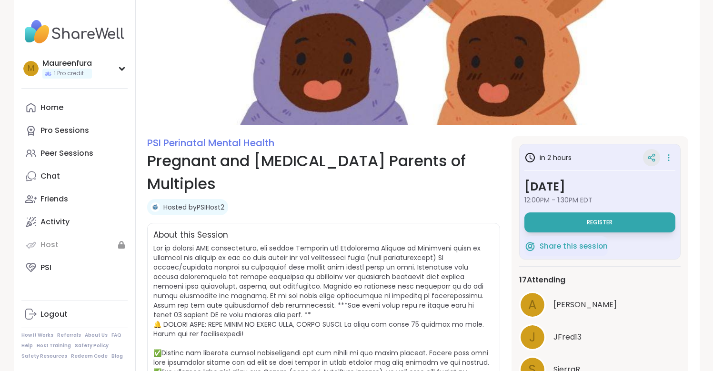
click at [652, 159] on icon at bounding box center [651, 158] width 2 height 1
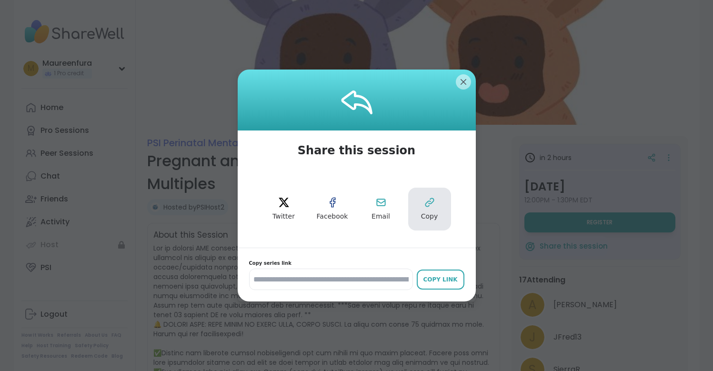
click at [437, 206] on button "Copy" at bounding box center [429, 209] width 43 height 43
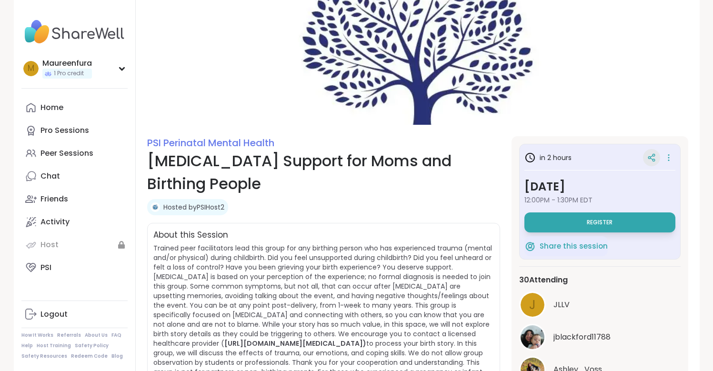
click at [651, 157] on icon at bounding box center [652, 157] width 9 height 9
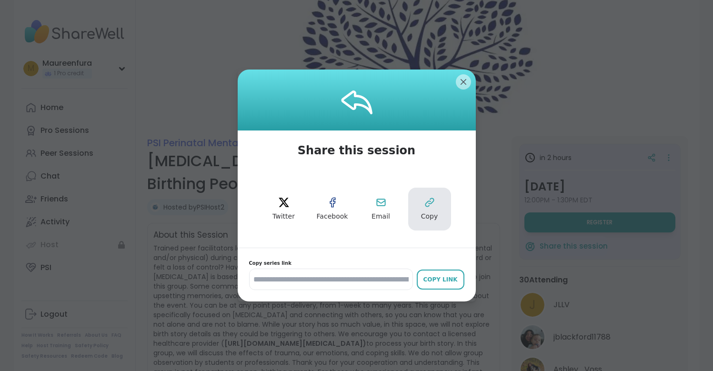
click at [422, 208] on button "Copy" at bounding box center [429, 209] width 43 height 43
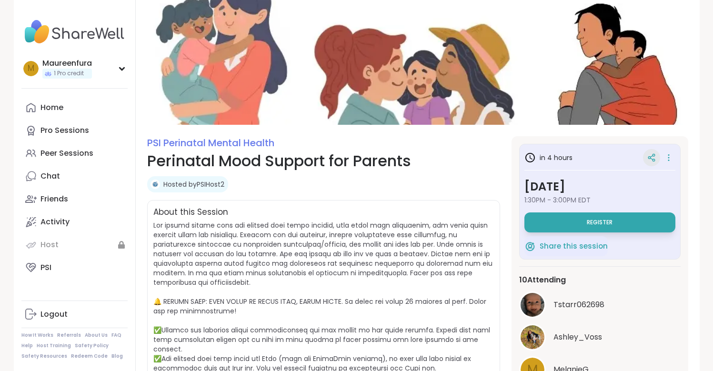
click at [650, 155] on icon at bounding box center [652, 157] width 9 height 9
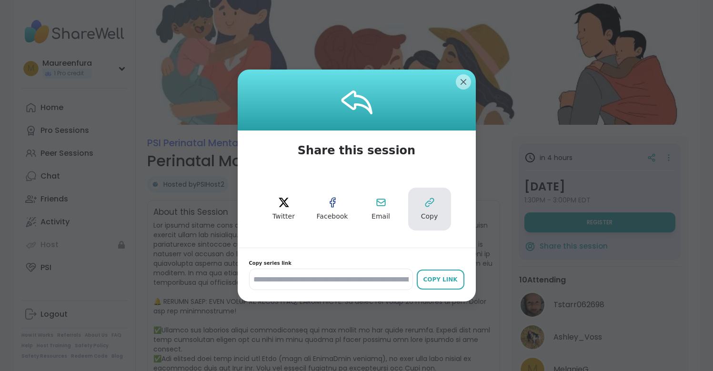
click at [436, 210] on button "Copy" at bounding box center [429, 209] width 43 height 43
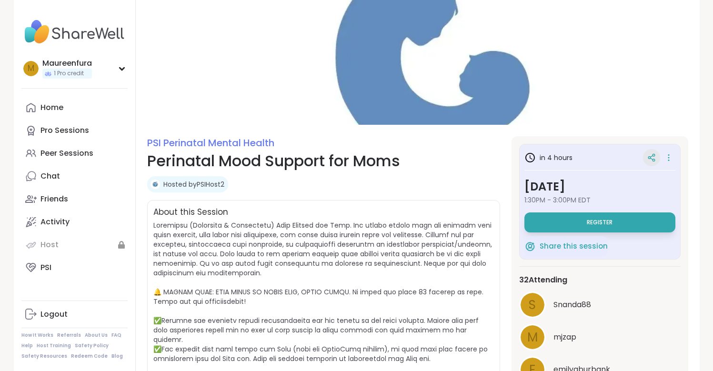
click at [651, 155] on icon at bounding box center [652, 157] width 9 height 9
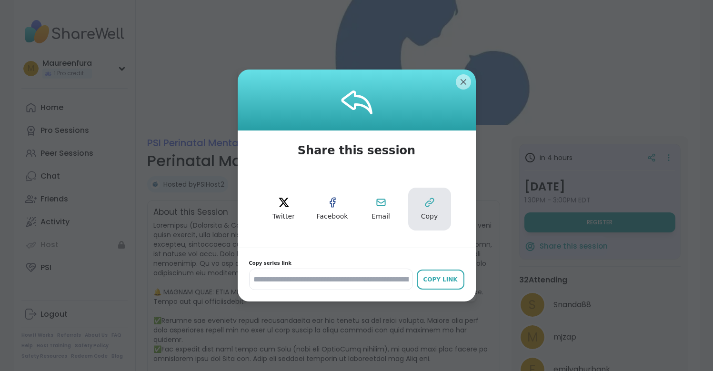
click at [433, 204] on icon at bounding box center [429, 202] width 11 height 11
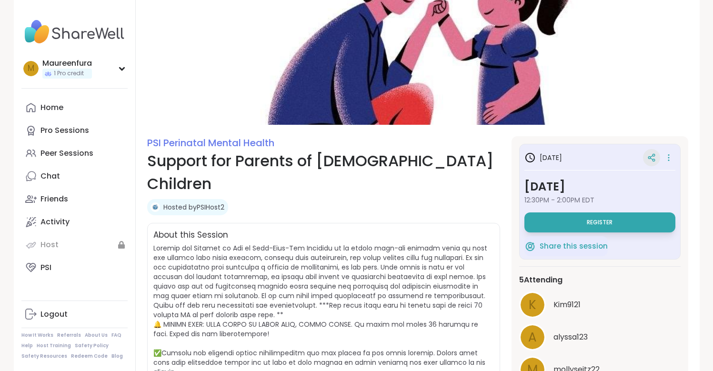
click at [648, 161] on icon at bounding box center [652, 157] width 9 height 9
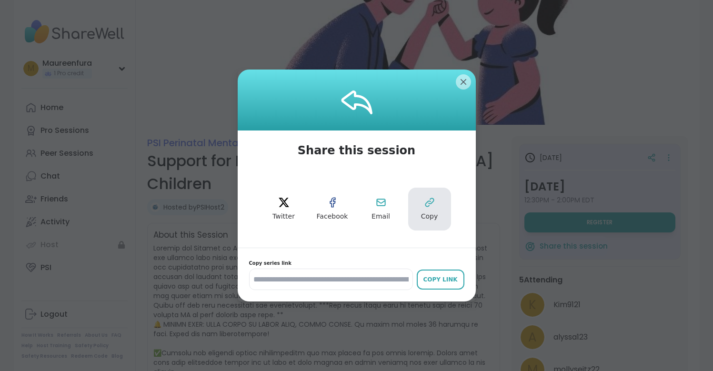
click at [432, 209] on button "Copy" at bounding box center [429, 209] width 43 height 43
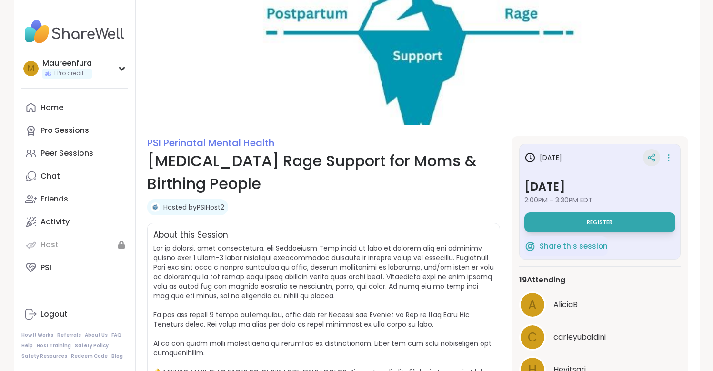
click at [652, 158] on icon at bounding box center [652, 157] width 9 height 9
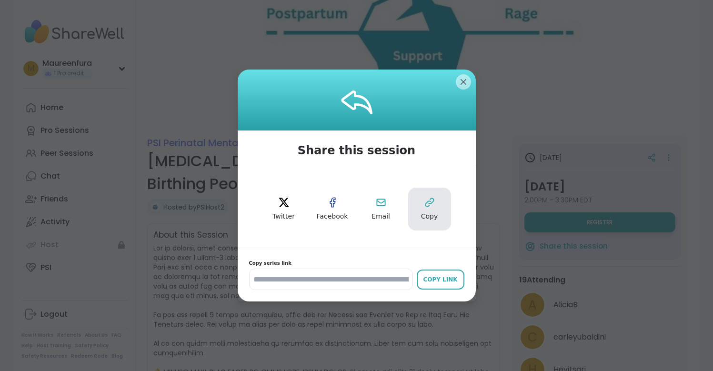
click at [423, 213] on span "Copy" at bounding box center [429, 217] width 17 height 10
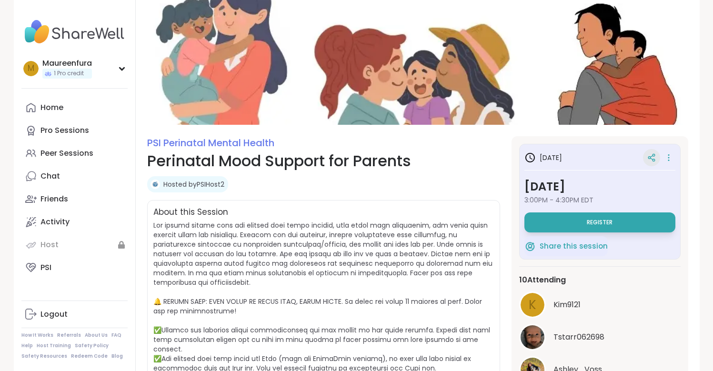
click at [653, 159] on icon at bounding box center [654, 160] width 2 height 2
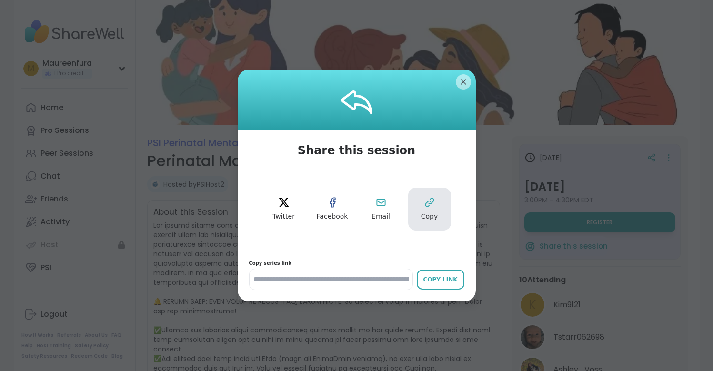
click at [432, 209] on button "Copy" at bounding box center [429, 209] width 43 height 43
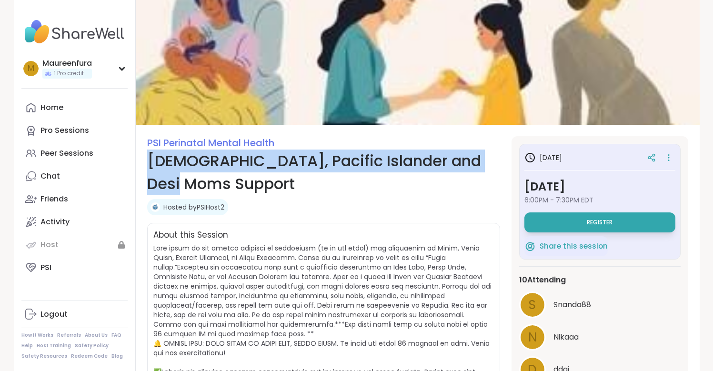
drag, startPoint x: 150, startPoint y: 161, endPoint x: 223, endPoint y: 186, distance: 77.6
click at [224, 186] on h1 "Asian, Pacific Islander and Desi Moms Support" at bounding box center [323, 173] width 353 height 46
copy h1 "Asian, Pacific Islander and Desi Moms Support"
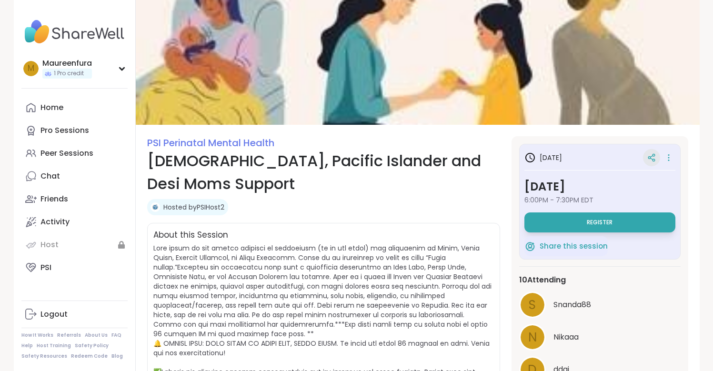
click at [649, 159] on icon at bounding box center [652, 157] width 9 height 9
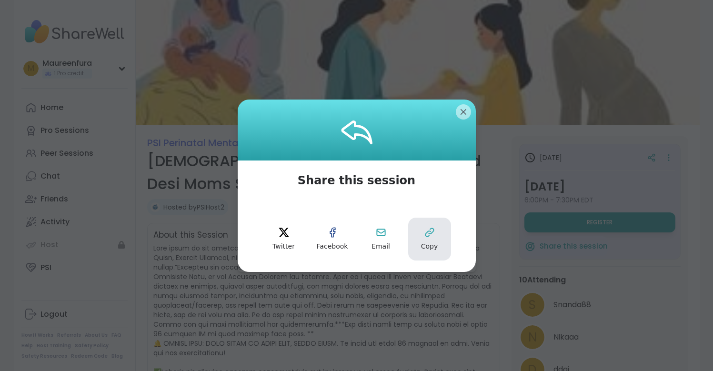
click at [429, 249] on span "Copy" at bounding box center [429, 247] width 17 height 10
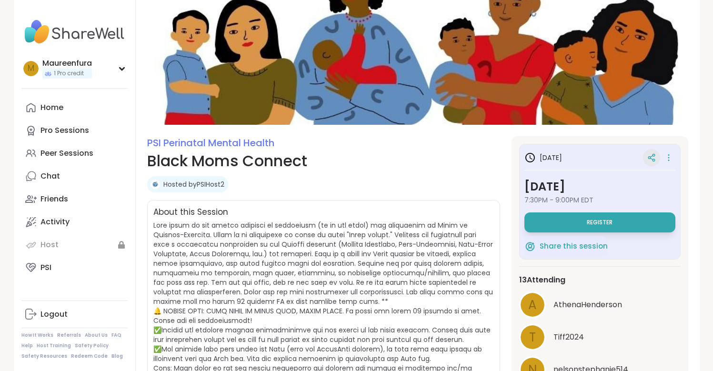
click at [651, 157] on icon at bounding box center [652, 157] width 9 height 9
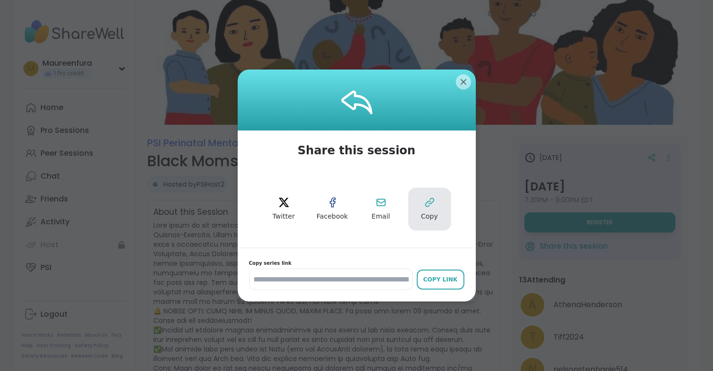
click at [429, 207] on icon at bounding box center [429, 202] width 11 height 11
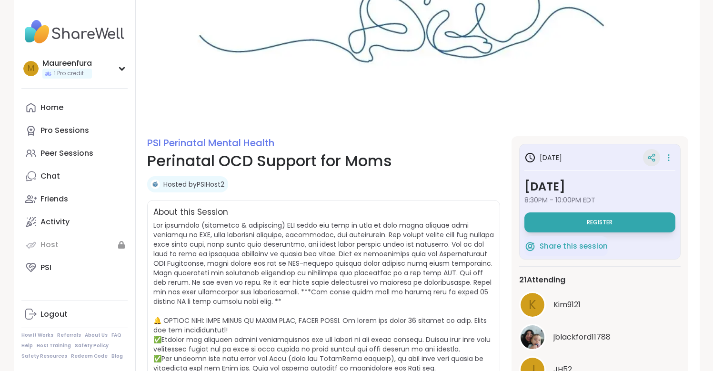
click at [654, 158] on icon at bounding box center [652, 157] width 9 height 9
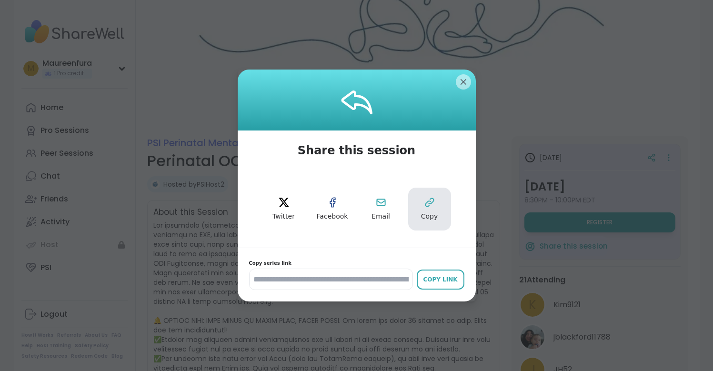
click at [425, 207] on icon at bounding box center [429, 202] width 11 height 11
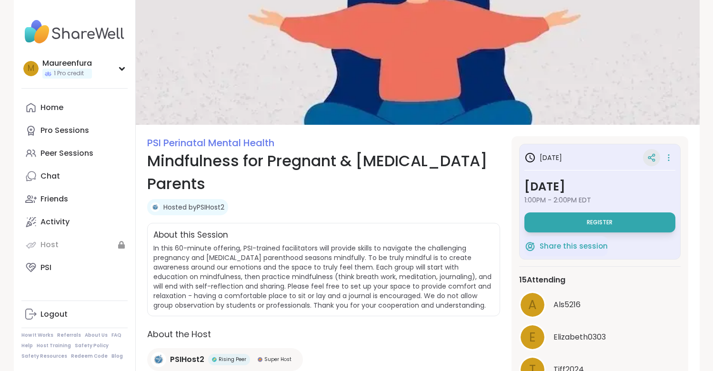
click at [644, 159] on div at bounding box center [651, 157] width 17 height 17
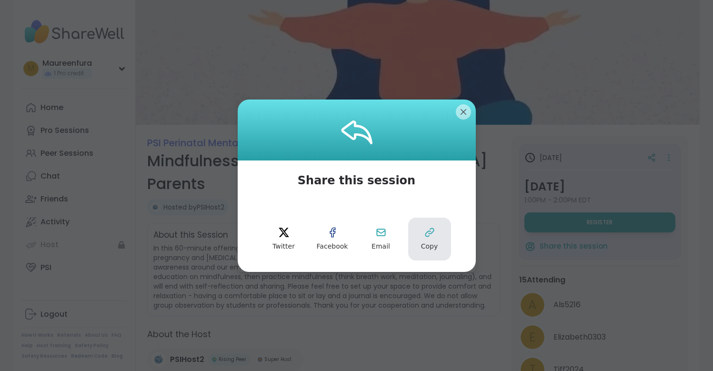
click at [427, 231] on icon at bounding box center [430, 232] width 8 height 8
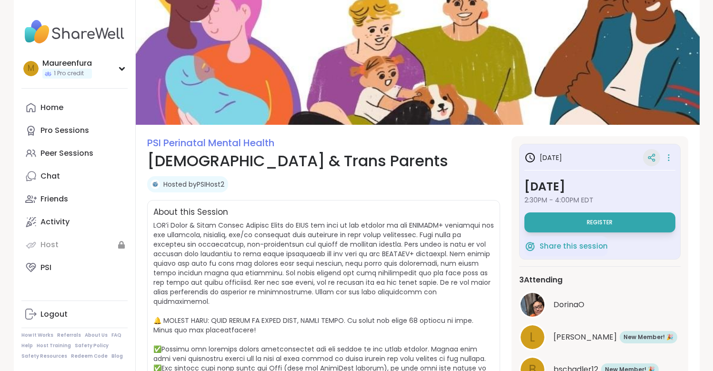
click at [650, 157] on icon at bounding box center [651, 156] width 2 height 1
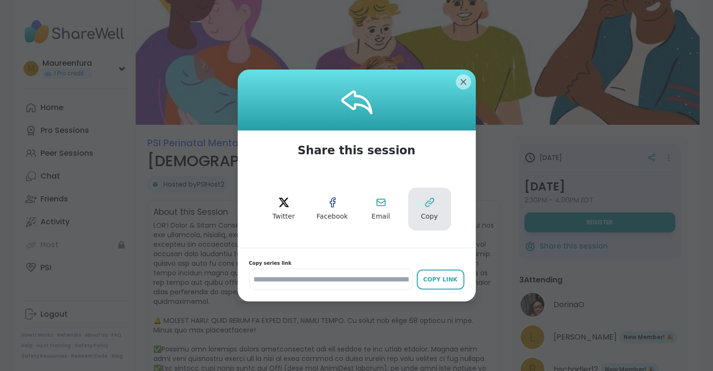
click at [429, 212] on button "Copy" at bounding box center [429, 209] width 43 height 43
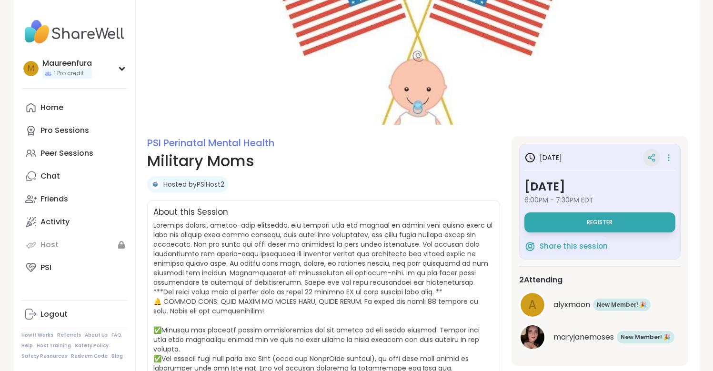
click at [650, 159] on icon at bounding box center [652, 157] width 9 height 9
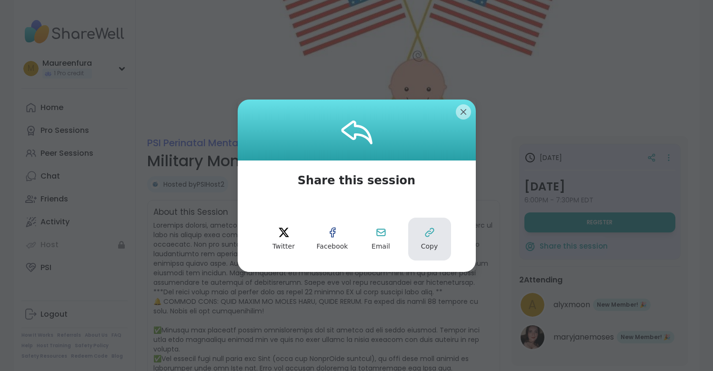
click at [429, 235] on icon at bounding box center [429, 232] width 11 height 11
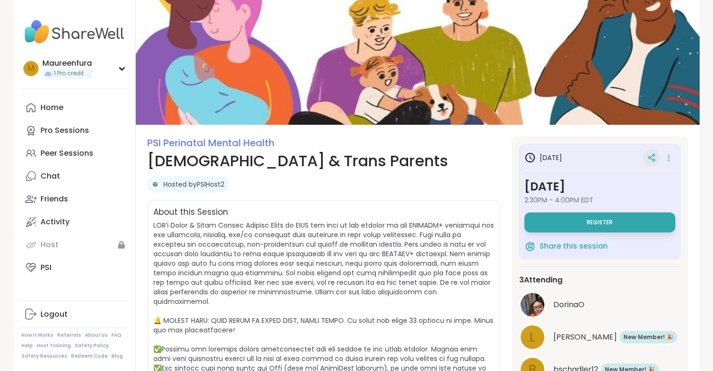
click at [653, 160] on icon at bounding box center [651, 158] width 2 height 1
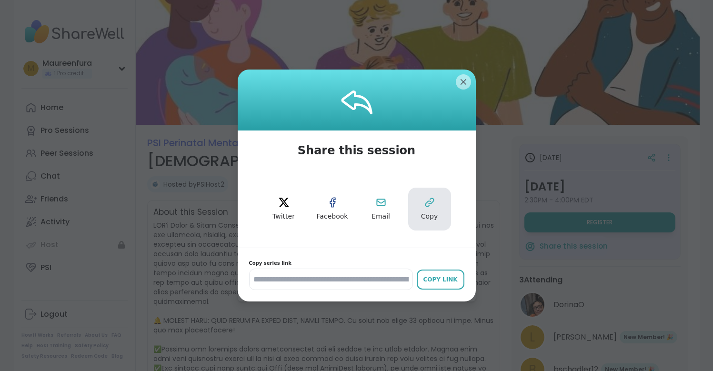
click at [430, 204] on icon at bounding box center [430, 203] width 8 height 8
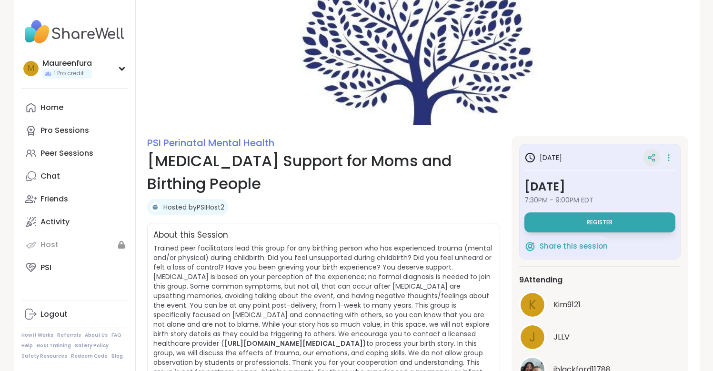
click at [653, 159] on icon at bounding box center [654, 160] width 2 height 2
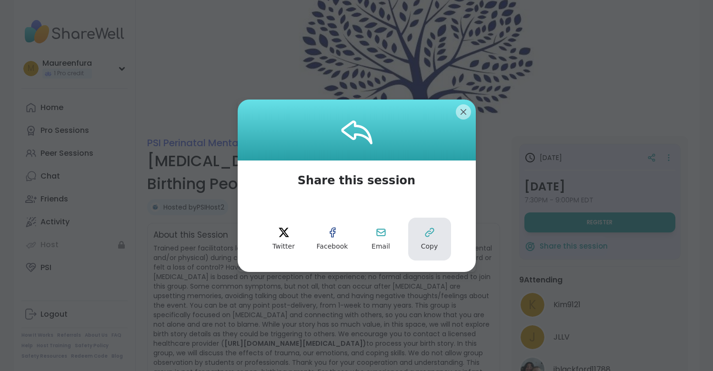
click at [429, 234] on icon at bounding box center [429, 232] width 11 height 11
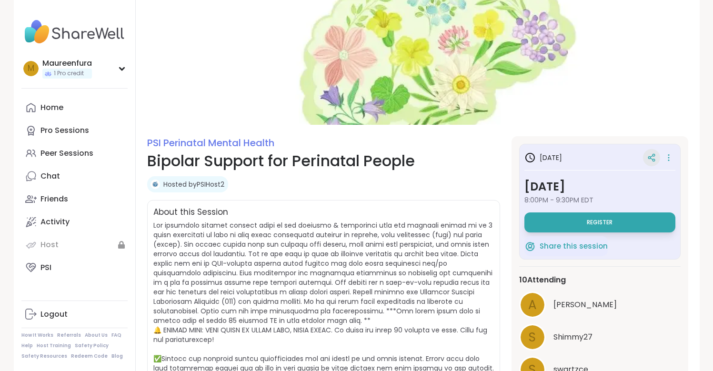
click at [654, 162] on icon at bounding box center [654, 160] width 2 height 2
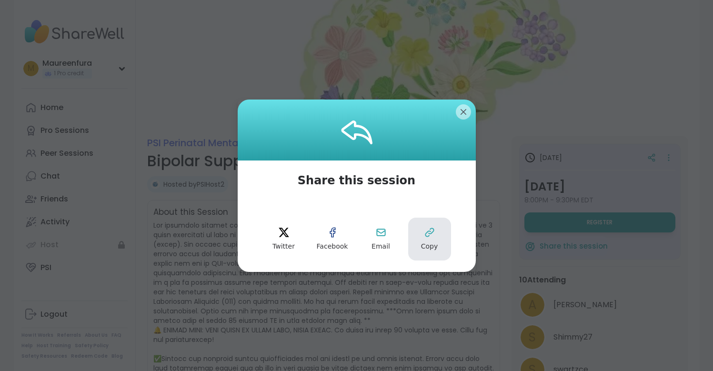
click at [428, 234] on icon at bounding box center [429, 232] width 11 height 11
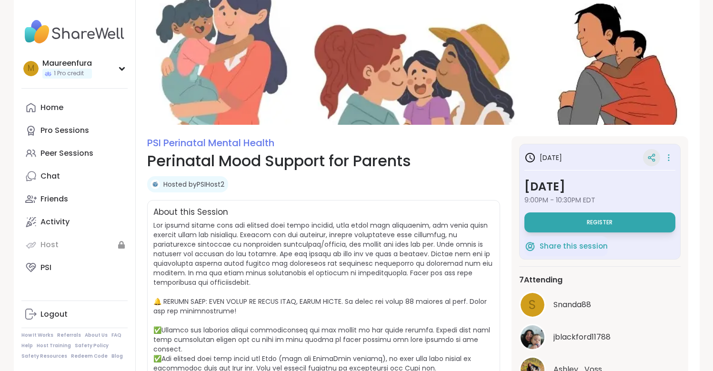
click at [651, 157] on icon at bounding box center [652, 157] width 9 height 9
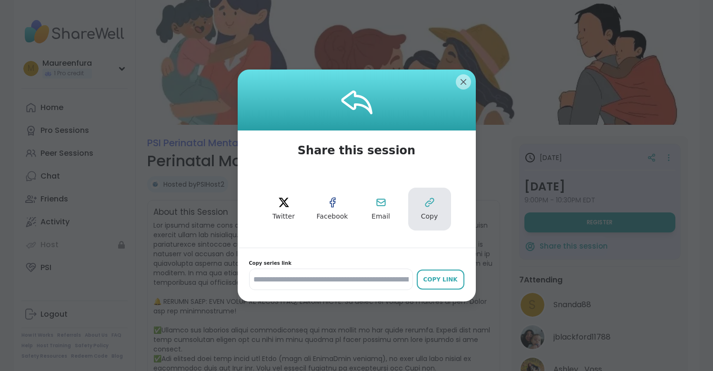
click at [421, 211] on button "Copy" at bounding box center [429, 209] width 43 height 43
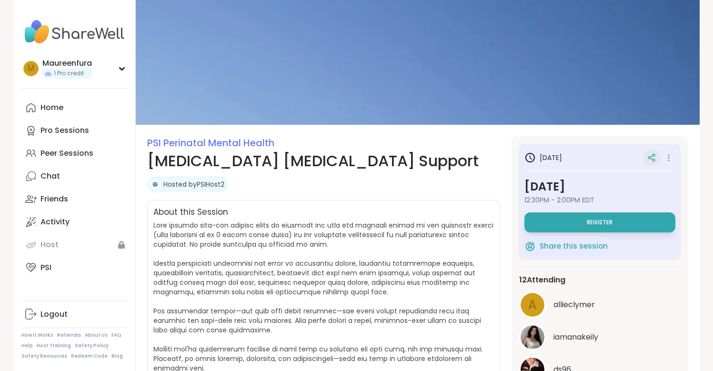
click at [652, 158] on icon at bounding box center [652, 157] width 9 height 9
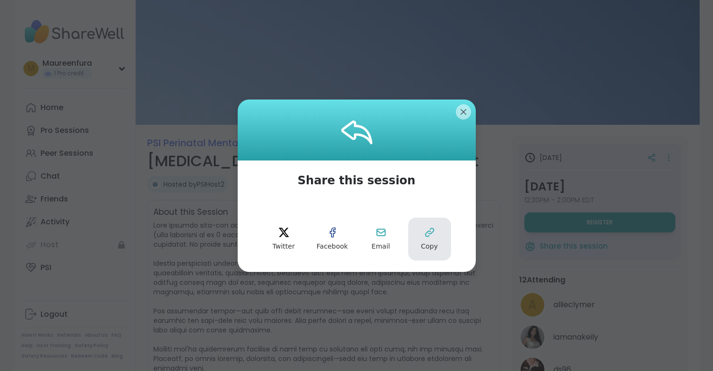
click at [432, 235] on icon at bounding box center [429, 232] width 11 height 11
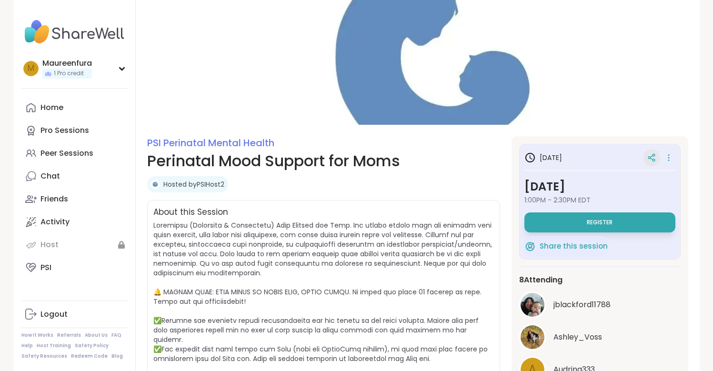
click at [650, 161] on icon at bounding box center [652, 157] width 9 height 9
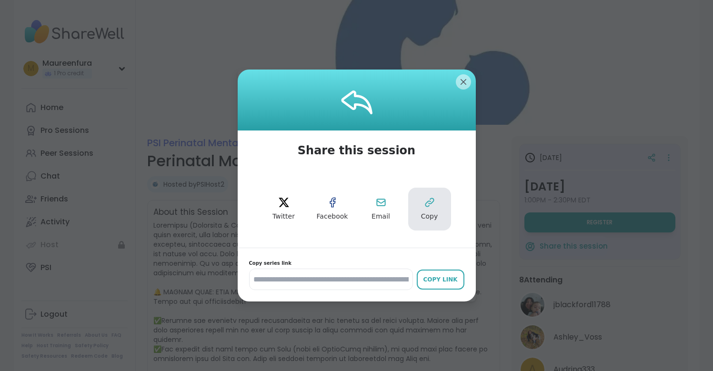
click at [429, 202] on icon at bounding box center [429, 202] width 11 height 11
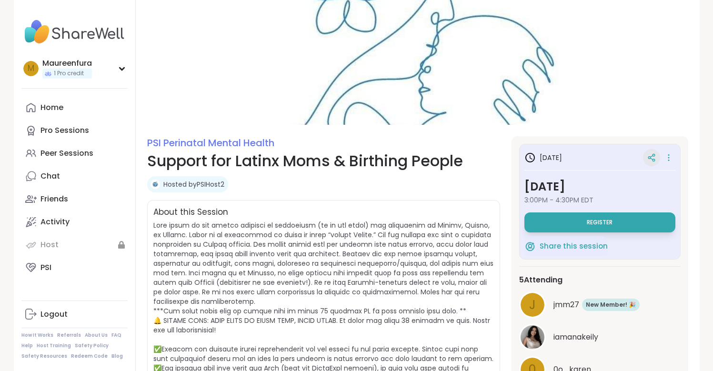
click at [652, 157] on icon at bounding box center [652, 157] width 9 height 9
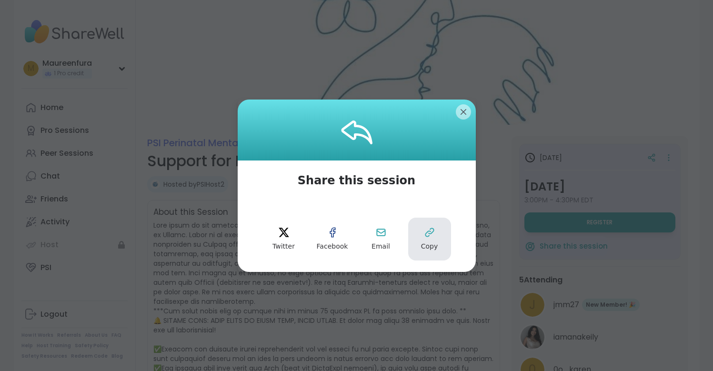
click at [426, 232] on icon at bounding box center [429, 232] width 11 height 11
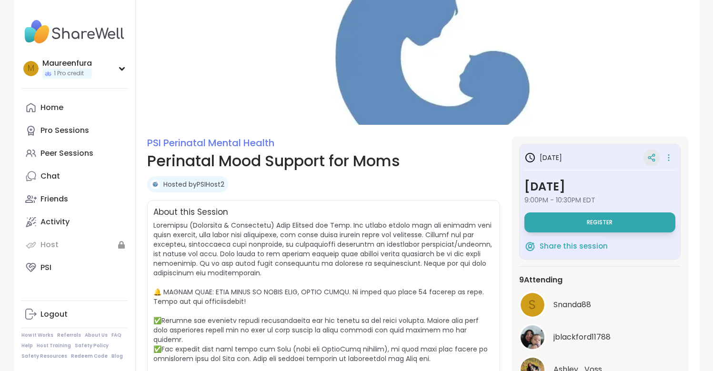
click at [649, 159] on icon at bounding box center [652, 157] width 9 height 9
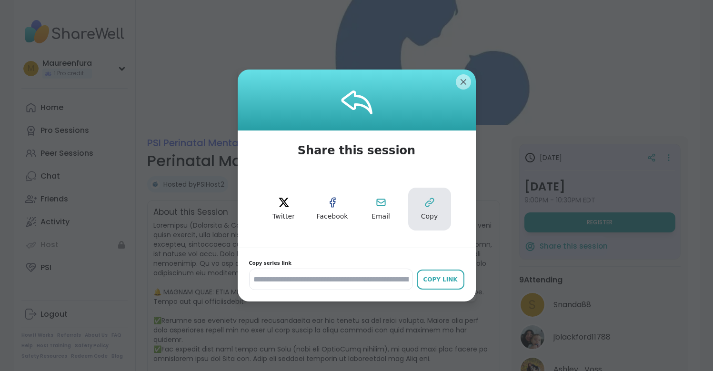
click at [433, 205] on icon at bounding box center [429, 202] width 11 height 11
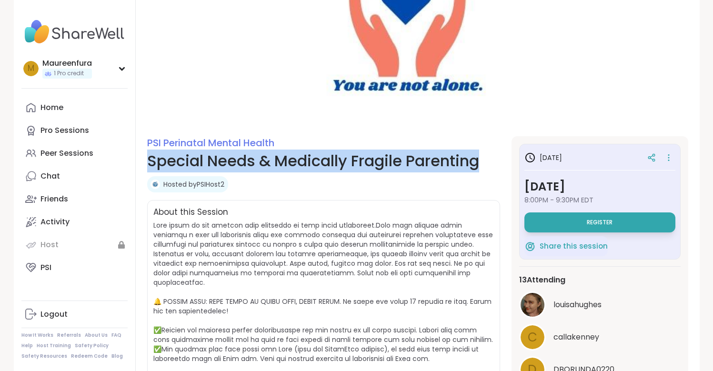
drag, startPoint x: 149, startPoint y: 162, endPoint x: 505, endPoint y: 163, distance: 356.4
click at [505, 163] on section "PSI Perinatal Mental Health Special Needs & Medically Fragile Parenting Hosted …" at bounding box center [418, 304] width 564 height 336
copy h1 "Special Needs & Medically Fragile Parenting"
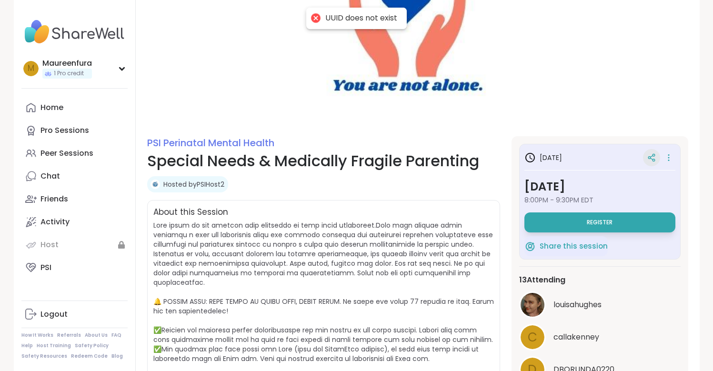
click at [653, 158] on icon at bounding box center [652, 157] width 9 height 9
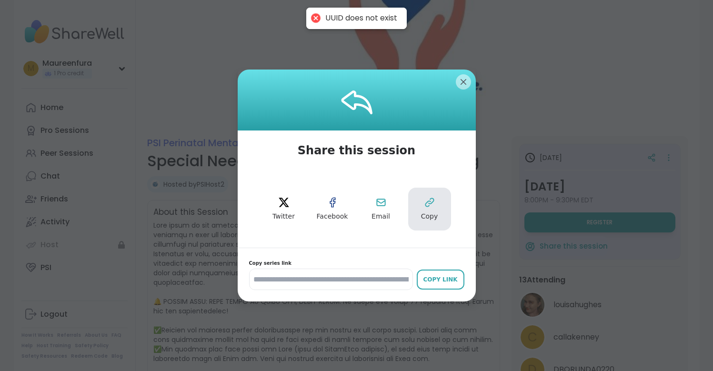
click at [429, 213] on span "Copy" at bounding box center [429, 217] width 17 height 10
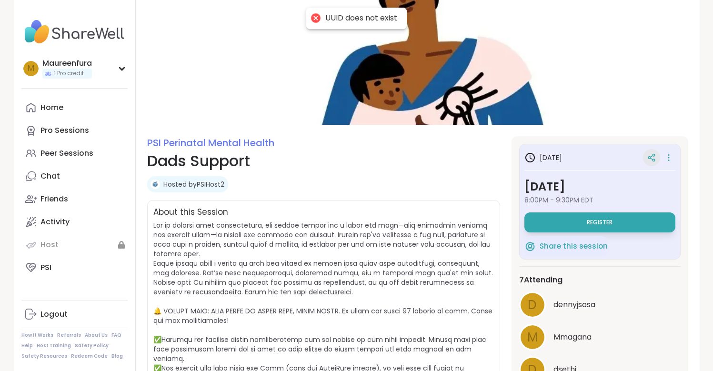
click at [650, 158] on icon at bounding box center [651, 158] width 2 height 1
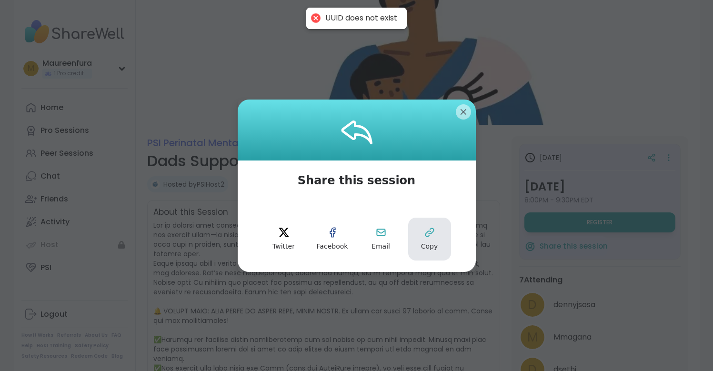
click at [426, 232] on icon at bounding box center [429, 232] width 11 height 11
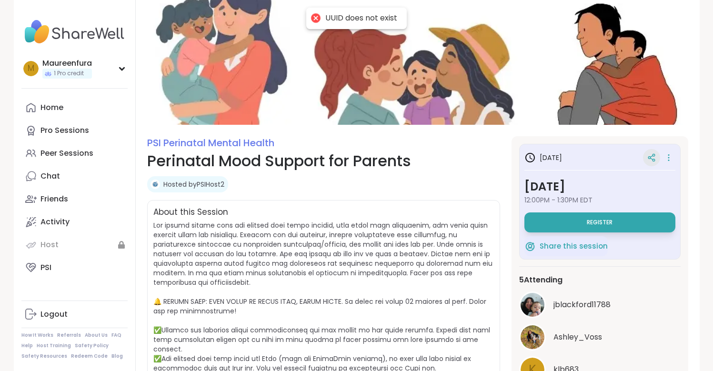
click at [657, 157] on div at bounding box center [651, 157] width 17 height 17
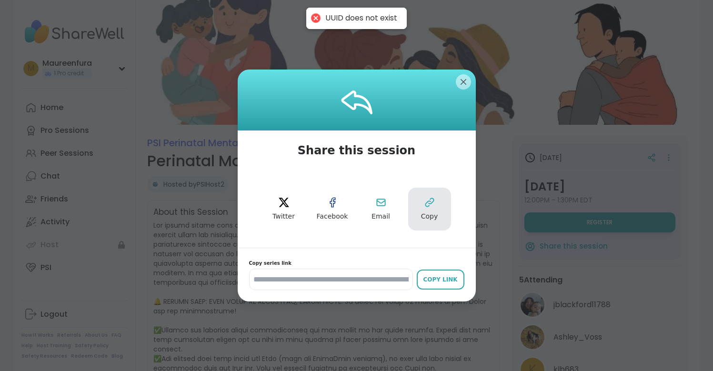
click at [424, 209] on button "Copy" at bounding box center [429, 209] width 43 height 43
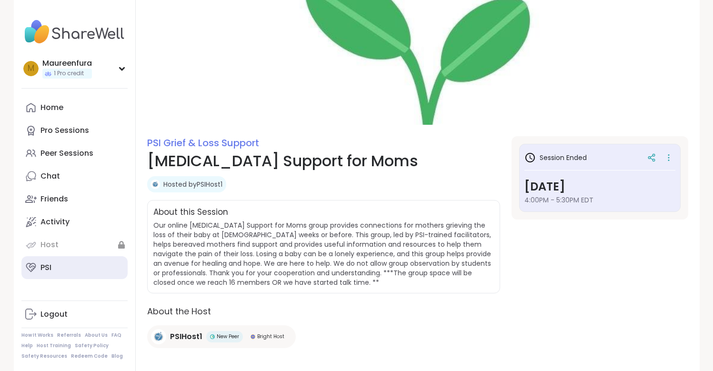
click at [63, 270] on link "PSI" at bounding box center [74, 267] width 106 height 23
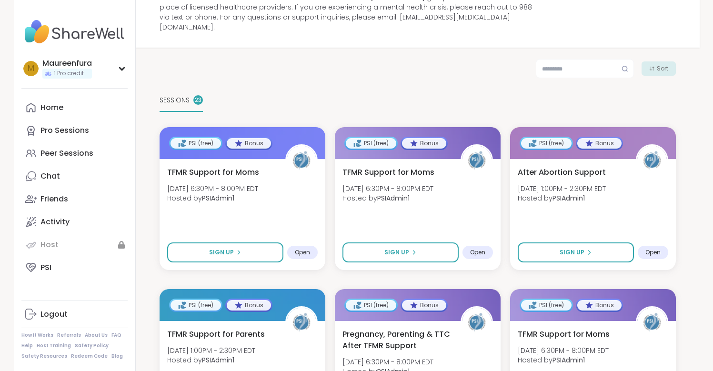
scroll to position [135, 0]
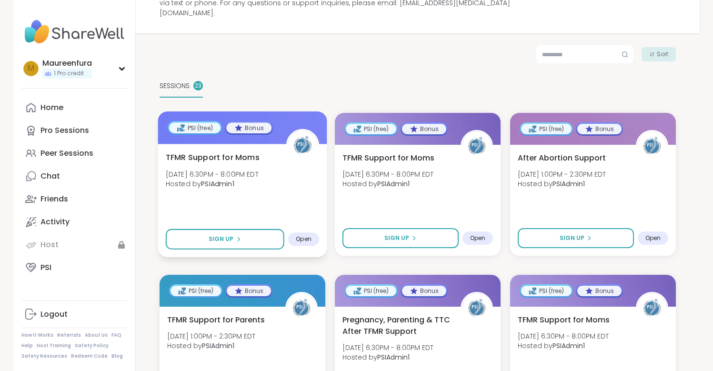
click at [284, 193] on div "TFMR Support for Moms [DATE] 6:30PM - 8:00PM EDT Hosted by PSIAdmin1 Sign Up Op…" at bounding box center [242, 200] width 169 height 113
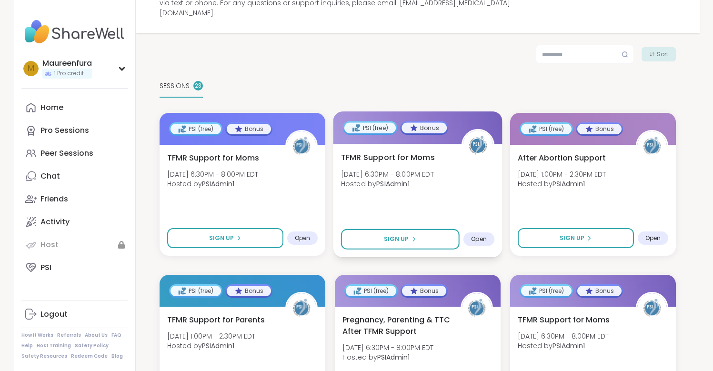
click at [442, 186] on div "TFMR Support for Moms [DATE] 6:30PM - 8:00PM EDT Hosted by PSIAdmin1 Sign Up Op…" at bounding box center [417, 200] width 169 height 113
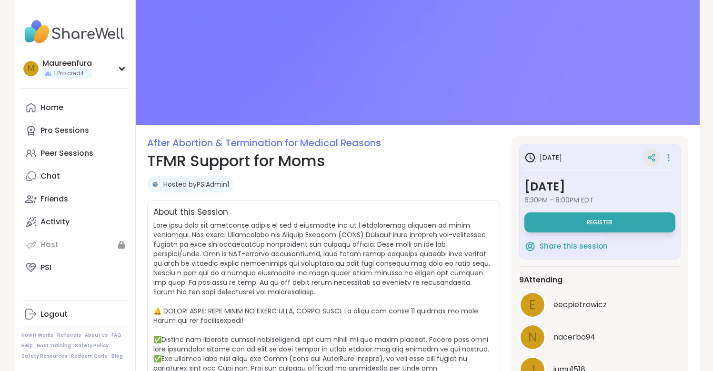
click at [653, 156] on icon at bounding box center [651, 156] width 2 height 1
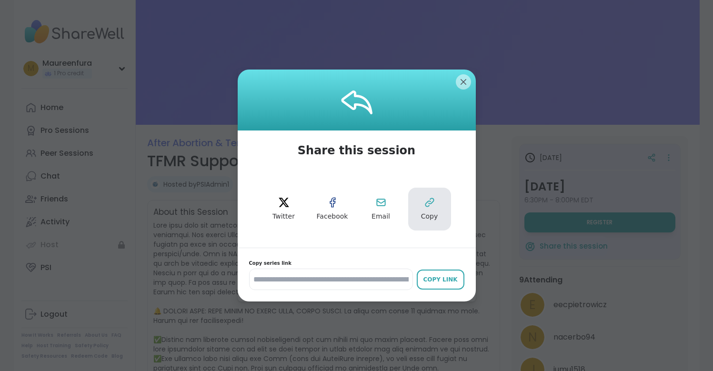
click at [431, 206] on icon at bounding box center [429, 202] width 11 height 11
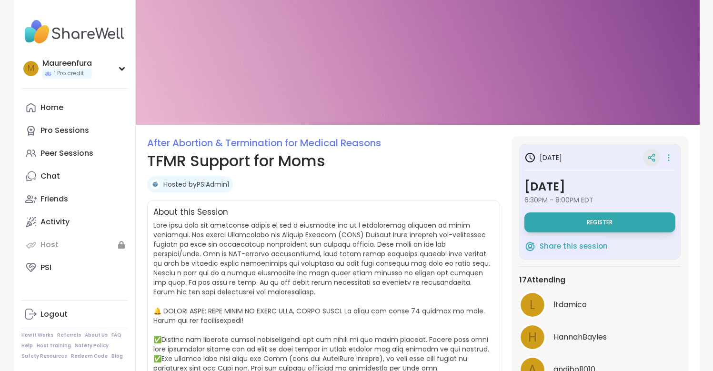
click at [652, 155] on icon at bounding box center [652, 157] width 9 height 9
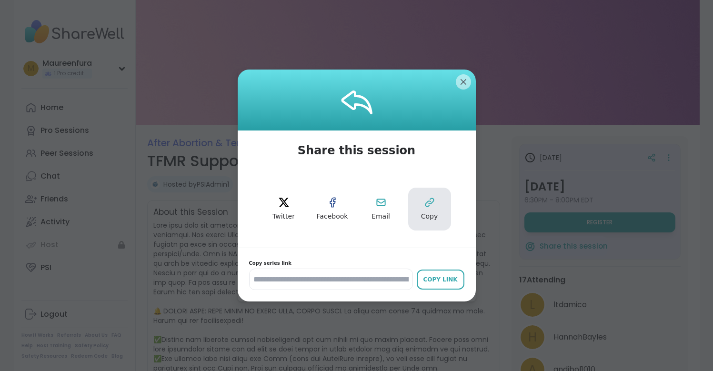
click at [428, 207] on icon at bounding box center [430, 203] width 8 height 8
